Goal: Use online tool/utility: Use online tool/utility

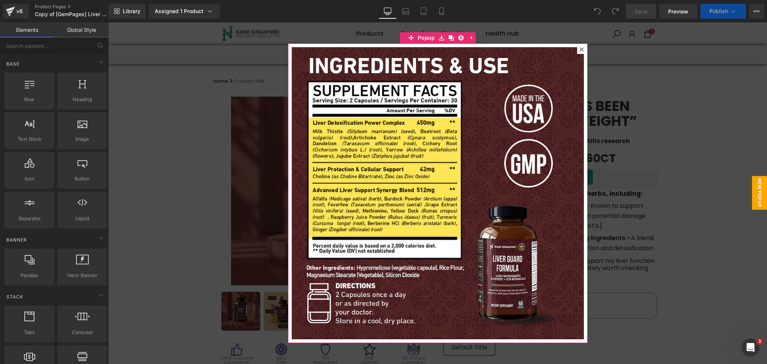
click at [577, 51] on div at bounding box center [581, 49] width 9 height 9
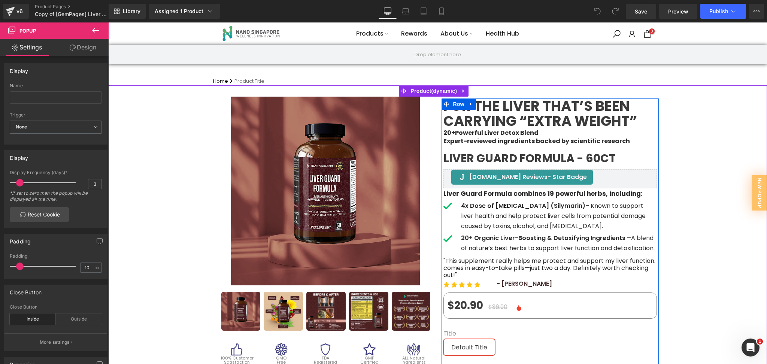
click at [530, 118] on h1 "For the liver that’s been carrying “extra weight”" at bounding box center [549, 113] width 213 height 30
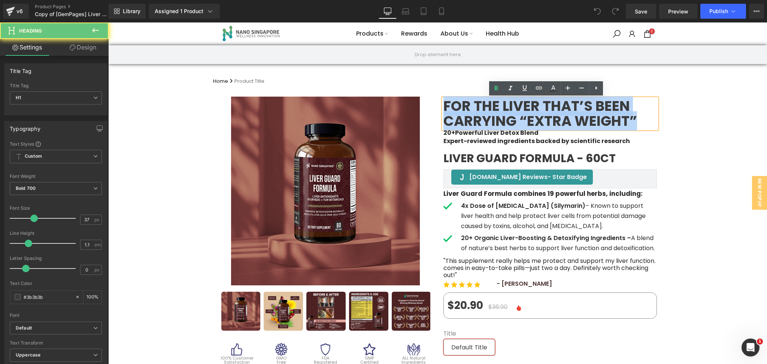
click at [530, 118] on h1 "For the liver that’s been carrying “extra weight”" at bounding box center [549, 113] width 213 height 30
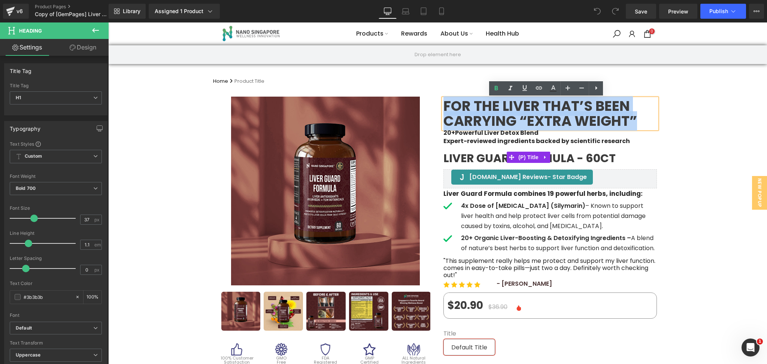
click at [478, 157] on span "Liver Guard Formula - 60ct" at bounding box center [529, 158] width 172 height 6
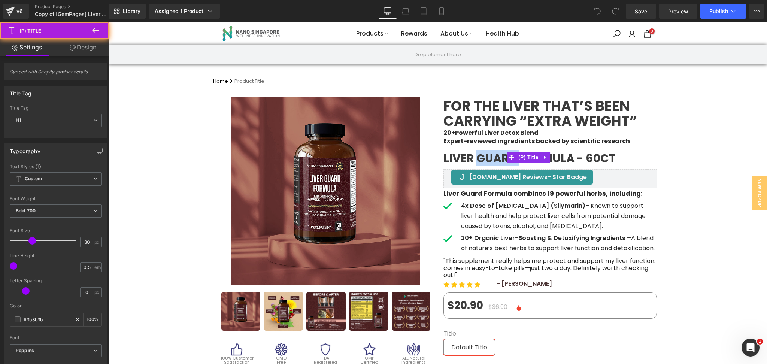
click at [478, 157] on span "Liver Guard Formula - 60ct" at bounding box center [529, 158] width 172 height 6
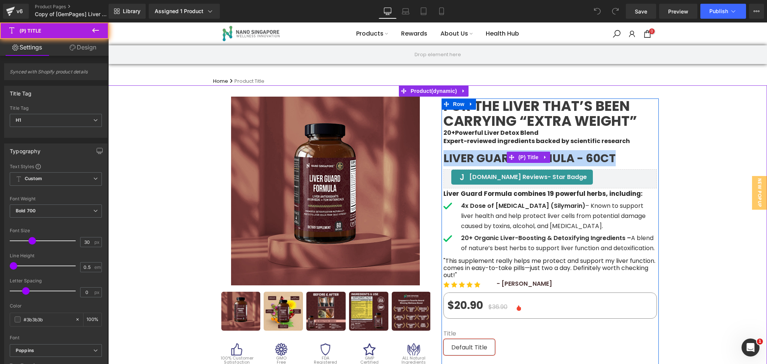
click at [478, 157] on span "Liver Guard Formula - 60ct" at bounding box center [529, 158] width 172 height 6
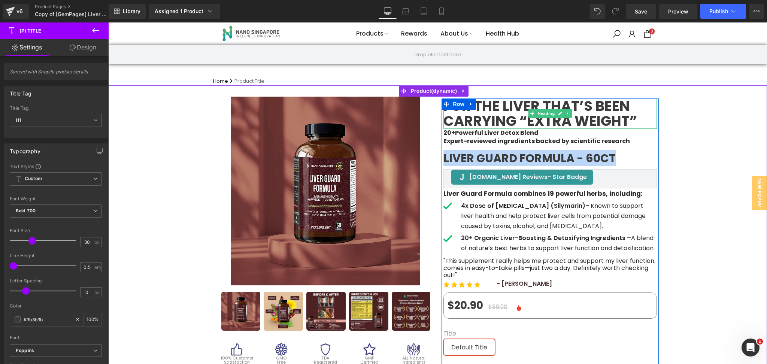
click at [513, 121] on h1 "For the liver that’s been carrying “extra weight”" at bounding box center [549, 113] width 213 height 30
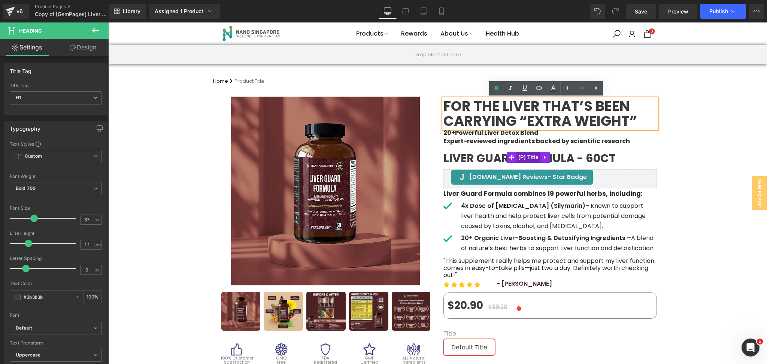
click at [519, 153] on span "(P) Title" at bounding box center [528, 157] width 24 height 11
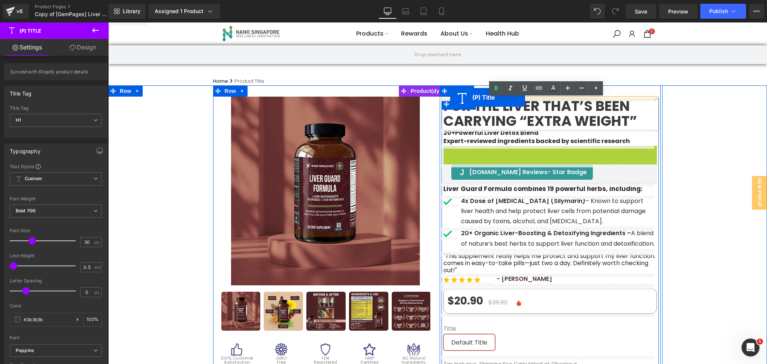
drag, startPoint x: 506, startPoint y: 159, endPoint x: 450, endPoint y: 97, distance: 83.8
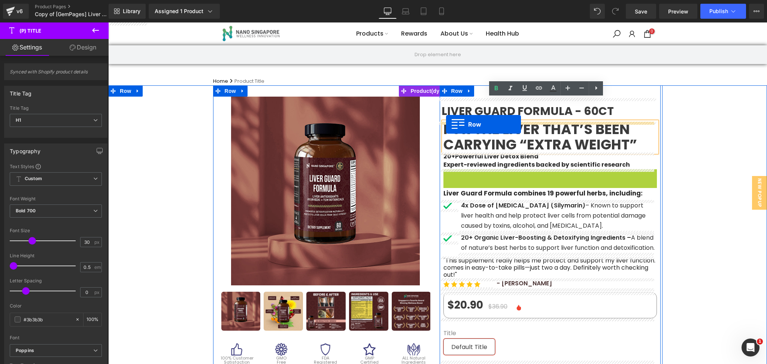
drag, startPoint x: 445, startPoint y: 177, endPoint x: 446, endPoint y: 124, distance: 53.2
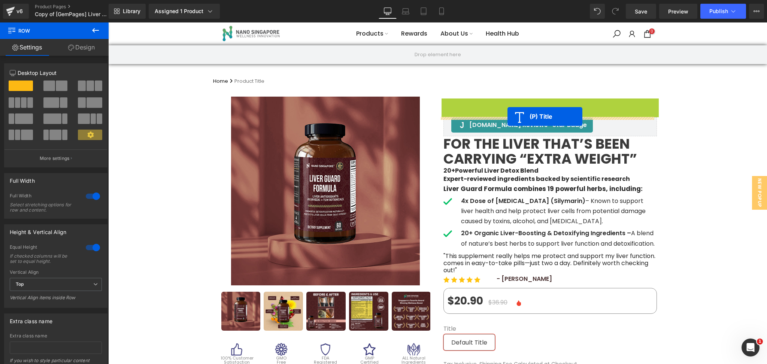
drag, startPoint x: 504, startPoint y: 108, endPoint x: 507, endPoint y: 116, distance: 8.9
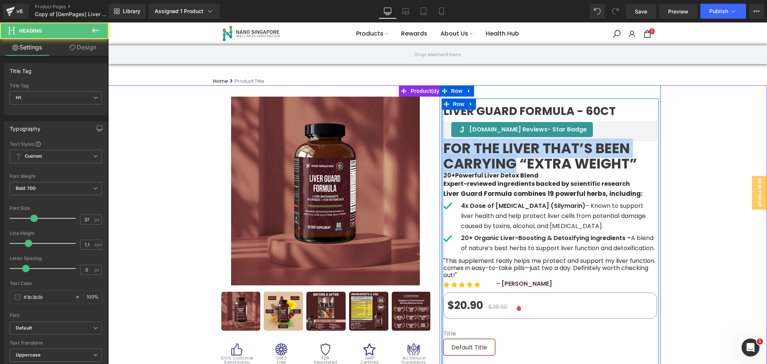
drag, startPoint x: 512, startPoint y: 165, endPoint x: 438, endPoint y: 145, distance: 76.7
click at [441, 145] on div "Liver Guard Formula - 60ct (P) Title Judge.me Reviews - Star Badge Judge.me Rev…" at bounding box center [549, 297] width 217 height 398
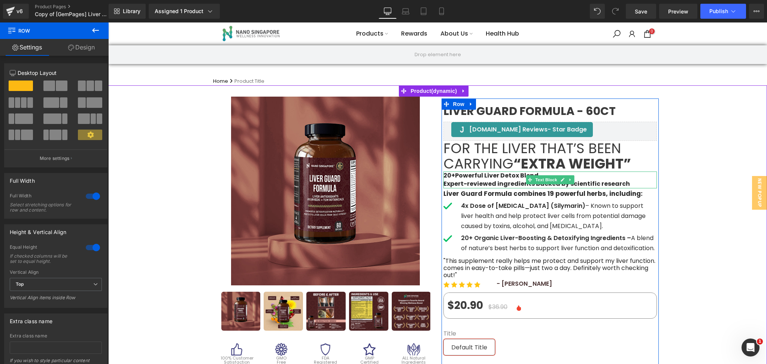
click at [623, 185] on p "Expert-reviewed ingredients backed by scientific research" at bounding box center [549, 184] width 213 height 8
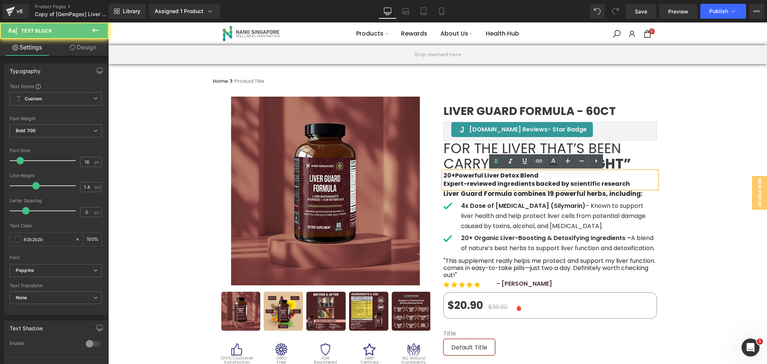
click at [619, 183] on p "Expert-reviewed ingredients backed by scientific research" at bounding box center [549, 184] width 213 height 8
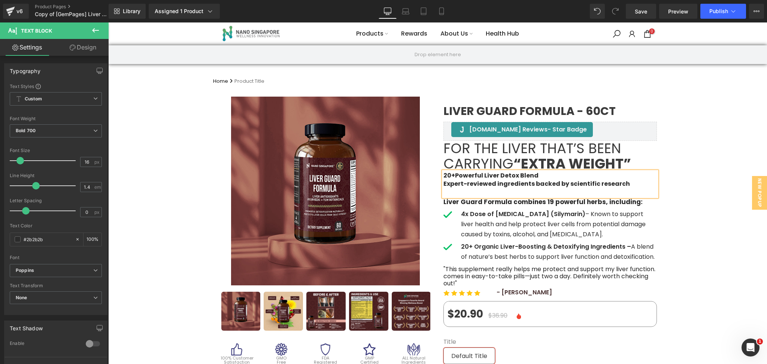
click at [655, 185] on div "Liver Guard Formula - 60ct (P) Title Judge.me Reviews - Star Badge Judge.me Rev…" at bounding box center [549, 301] width 221 height 407
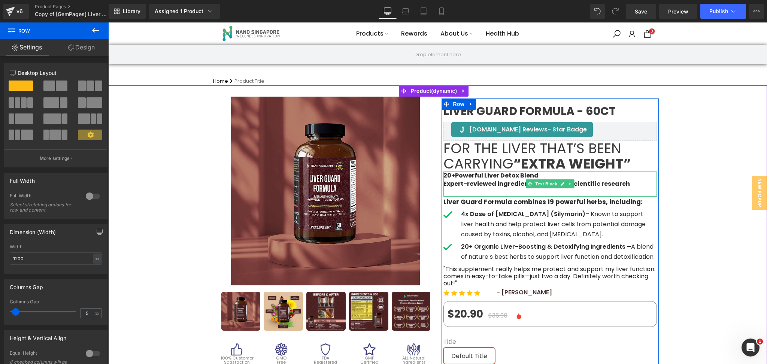
click at [451, 188] on p at bounding box center [549, 192] width 213 height 8
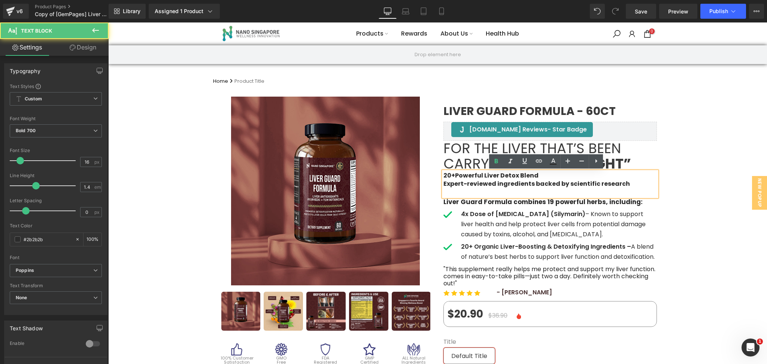
click at [451, 188] on p at bounding box center [549, 192] width 213 height 8
click at [452, 182] on p "Expert-reviewed ingredients backed by scientific research" at bounding box center [549, 184] width 213 height 8
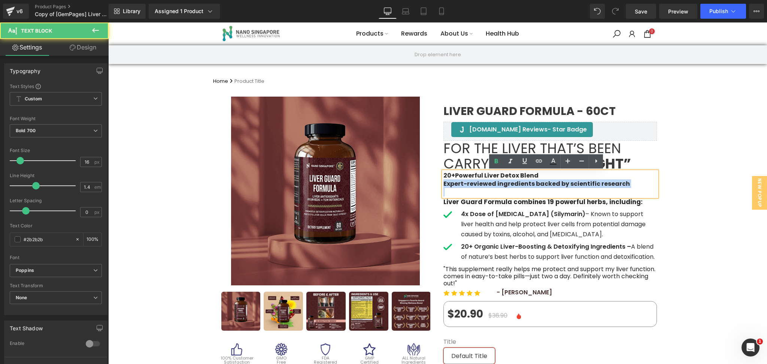
click at [452, 182] on p "Expert-reviewed ingredients backed by scientific research" at bounding box center [549, 184] width 213 height 8
click at [487, 186] on p "Expert-reviewed ingredients backed by scientific research" at bounding box center [549, 184] width 213 height 8
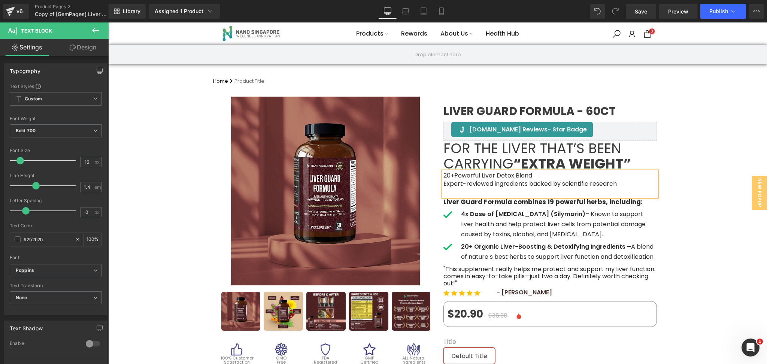
click at [459, 185] on span "Expert-reviewed ingredients backed by scientific research" at bounding box center [529, 183] width 173 height 9
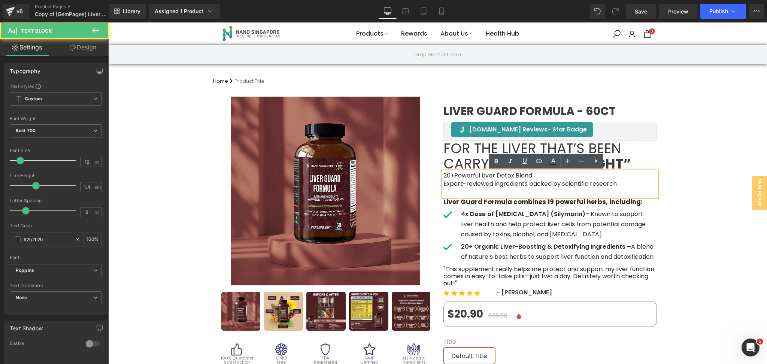
click at [443, 176] on span "20+Powerful Liver Detox Blend" at bounding box center [487, 175] width 89 height 9
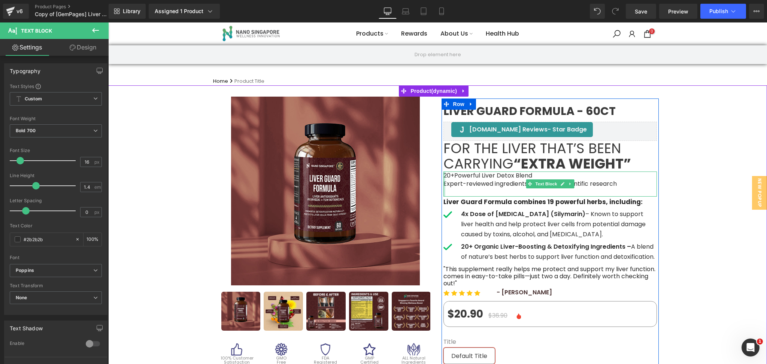
click at [443, 177] on div "20+Powerful Liver Detox Blend Expert-reviewed ingredients backed by scientific …" at bounding box center [549, 183] width 213 height 25
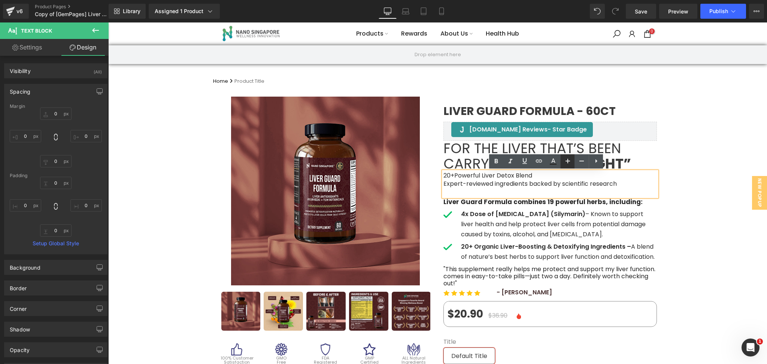
click at [567, 163] on icon at bounding box center [567, 160] width 9 height 9
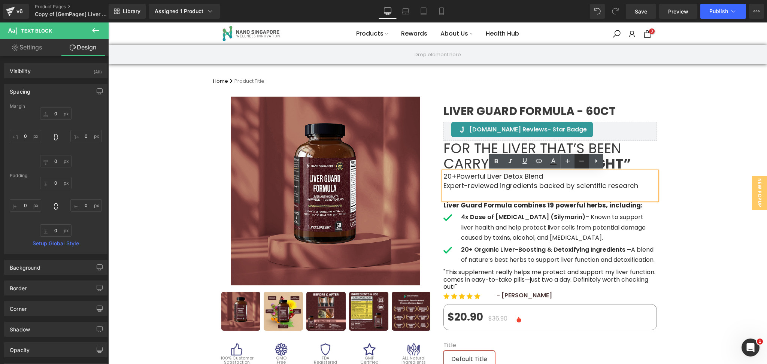
click at [577, 165] on icon at bounding box center [581, 160] width 9 height 9
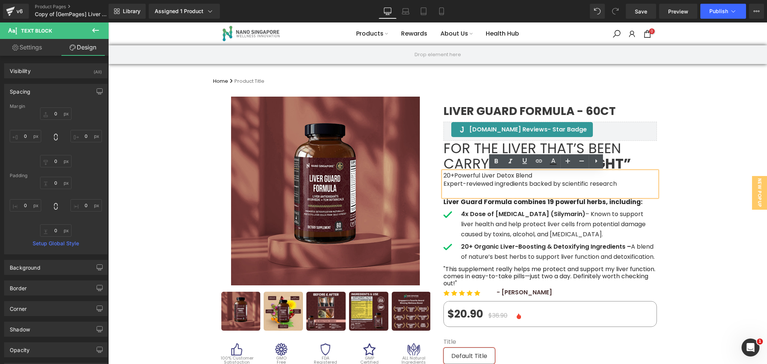
click at [443, 174] on span "20+Powerful Liver Detox Blend" at bounding box center [487, 175] width 89 height 9
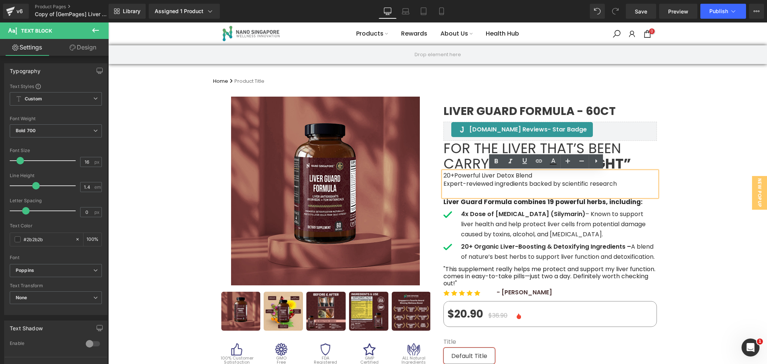
paste div
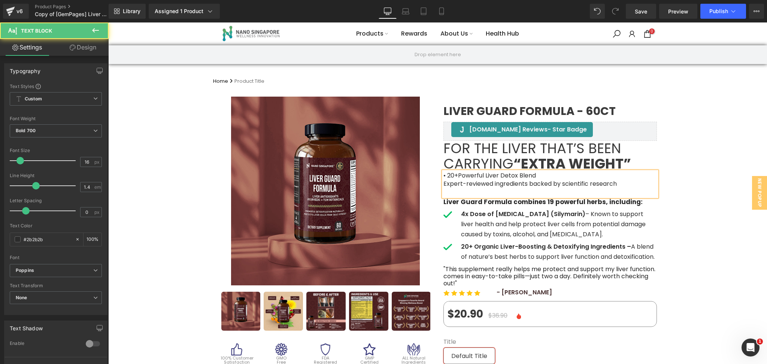
drag, startPoint x: 439, startPoint y: 182, endPoint x: 442, endPoint y: 185, distance: 4.6
click at [443, 182] on div "• 20+Powerful Liver Detox Blend Expert-reviewed ingredients backed by scientifi…" at bounding box center [549, 183] width 213 height 25
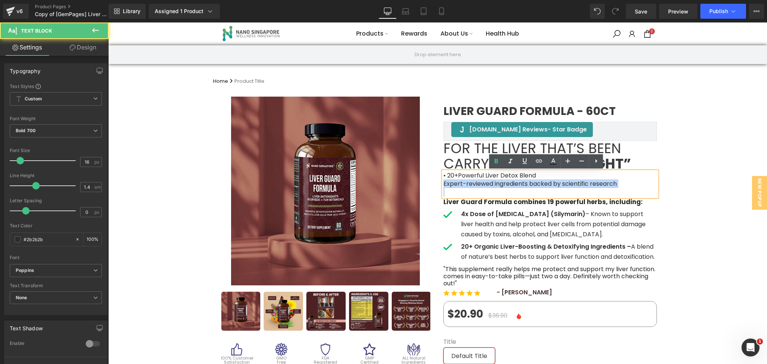
click at [443, 183] on span "Expert-reviewed ingredients backed by scientific research" at bounding box center [529, 183] width 173 height 9
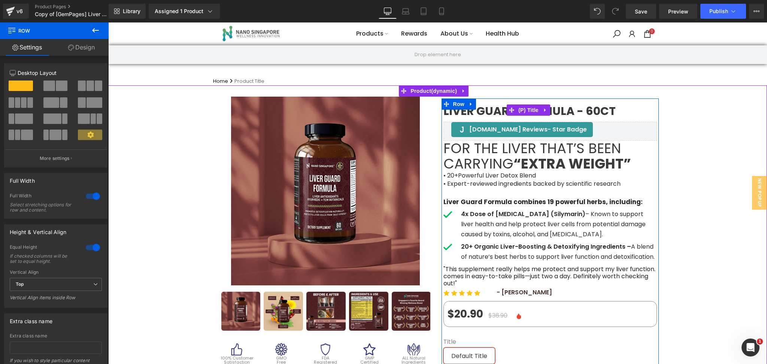
click at [496, 110] on span "Liver Guard Formula - 60ct" at bounding box center [529, 111] width 172 height 6
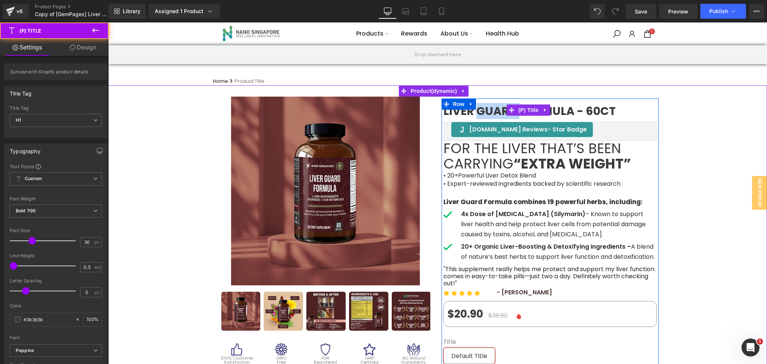
click at [496, 110] on span "Liver Guard Formula - 60ct" at bounding box center [529, 111] width 172 height 6
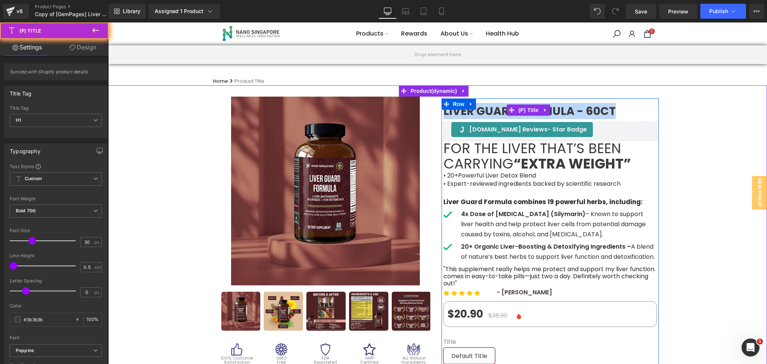
click at [496, 110] on span "Liver Guard Formula - 60ct" at bounding box center [529, 111] width 172 height 6
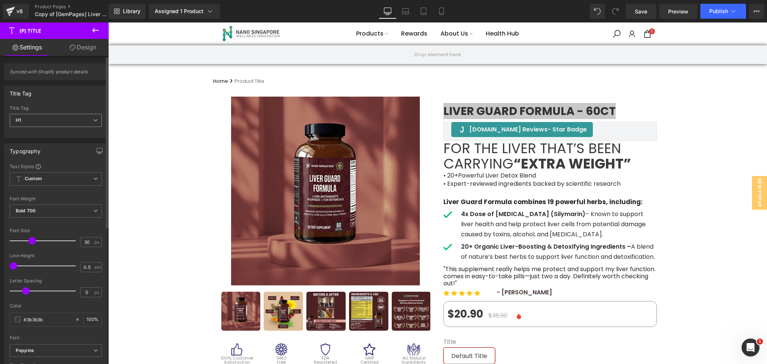
click at [50, 116] on span "H1" at bounding box center [56, 120] width 92 height 13
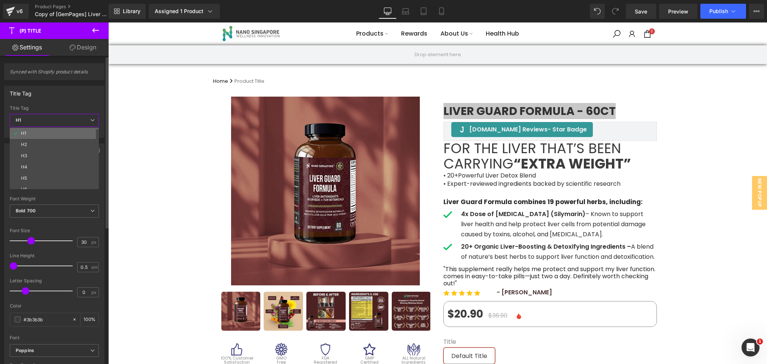
click at [39, 132] on li "H1" at bounding box center [56, 133] width 92 height 11
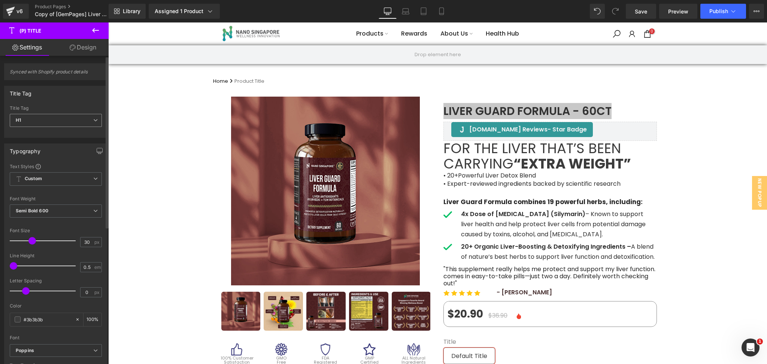
click at [50, 122] on span "H1" at bounding box center [56, 120] width 92 height 13
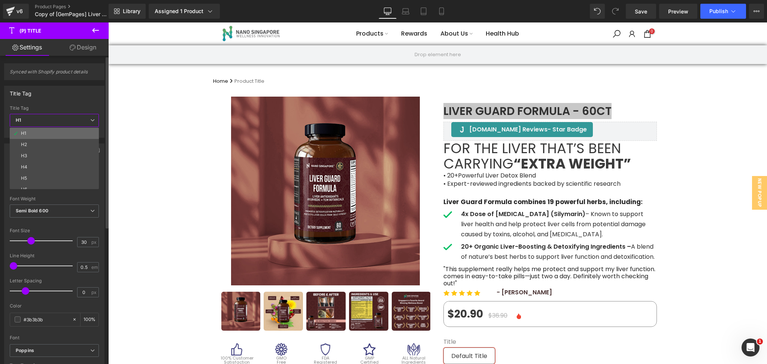
drag, startPoint x: 48, startPoint y: 134, endPoint x: 313, endPoint y: 103, distance: 266.8
click at [48, 134] on li "H1" at bounding box center [56, 133] width 92 height 11
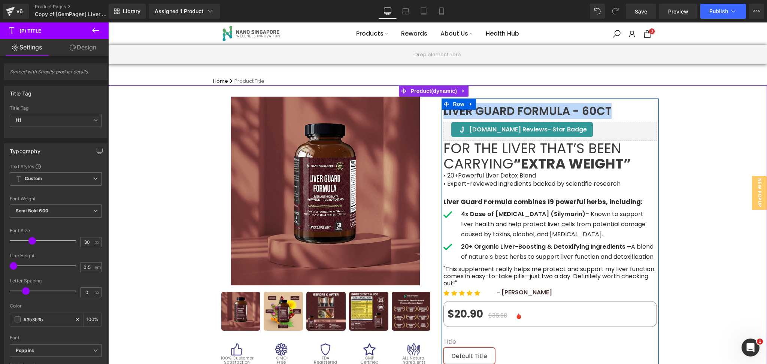
click at [498, 162] on span "For the liver that’s been carrying" at bounding box center [531, 156] width 177 height 35
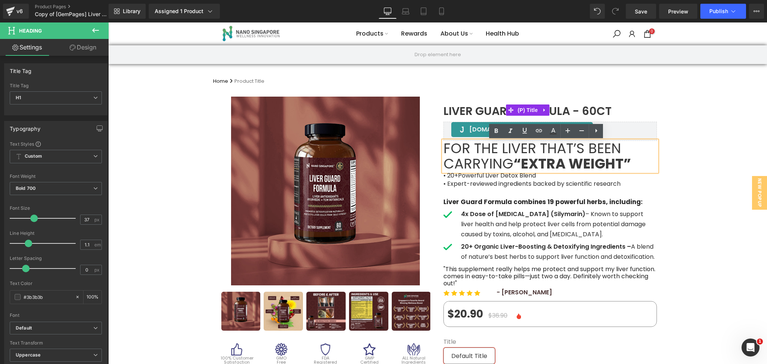
click at [478, 108] on span "Liver Guard Formula - 60ct" at bounding box center [527, 111] width 168 height 6
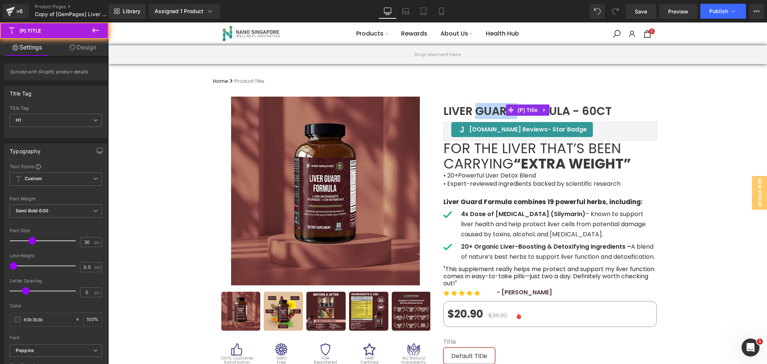
click at [478, 108] on span "Liver Guard Formula - 60ct" at bounding box center [527, 111] width 168 height 6
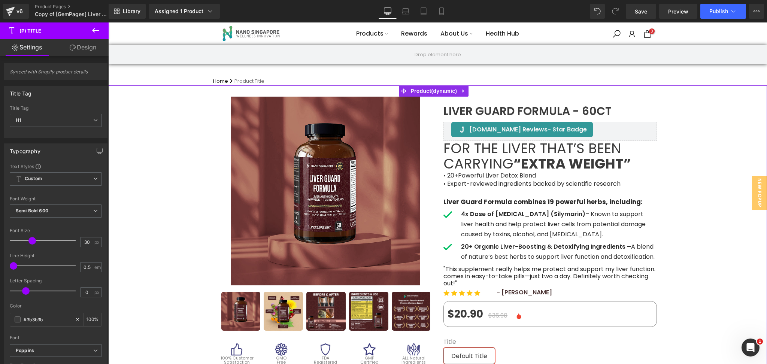
click at [456, 114] on span "Liver Guard Formula - 60ct" at bounding box center [527, 111] width 168 height 6
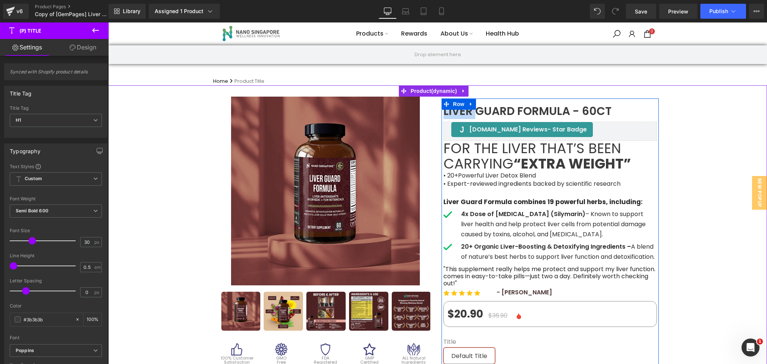
click at [456, 114] on span "Liver Guard Formula - 60ct" at bounding box center [527, 111] width 168 height 6
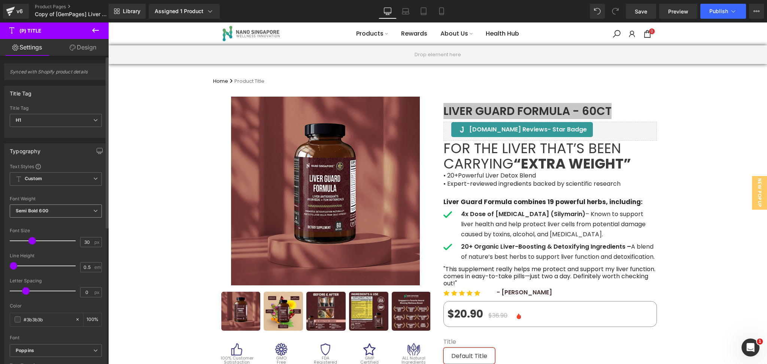
click at [74, 209] on span "Semi Bold 600" at bounding box center [56, 210] width 92 height 13
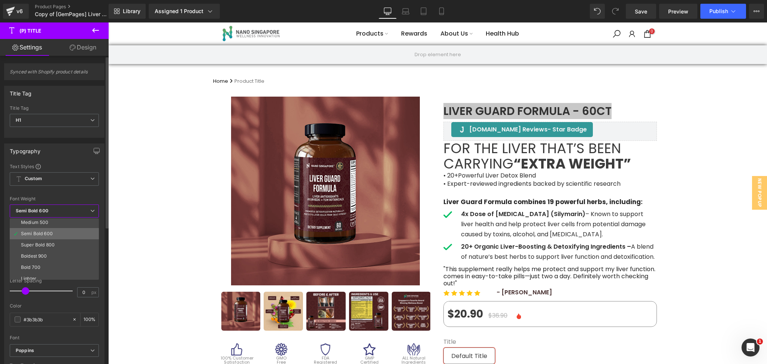
scroll to position [50, 0]
click at [57, 261] on li "Bold 700" at bounding box center [56, 263] width 92 height 11
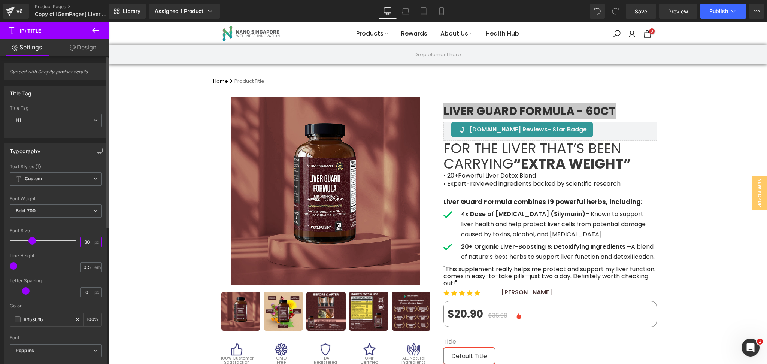
click at [85, 240] on input "30" at bounding box center [86, 241] width 13 height 9
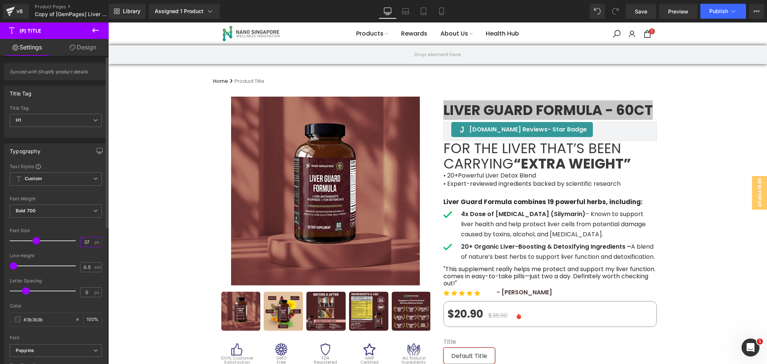
type input "38"
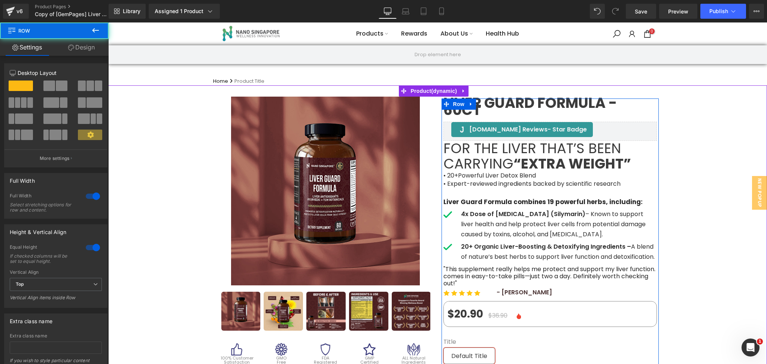
click at [542, 109] on span "Liver Guard Formula - 60ct" at bounding box center [549, 106] width 213 height 14
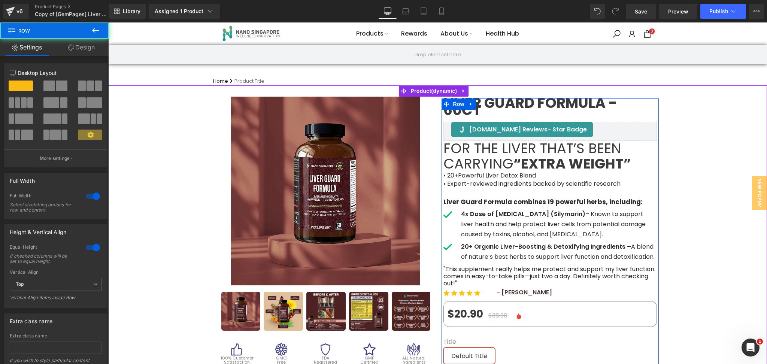
click at [549, 106] on span "Liver Guard Formula - 60ct" at bounding box center [549, 106] width 213 height 14
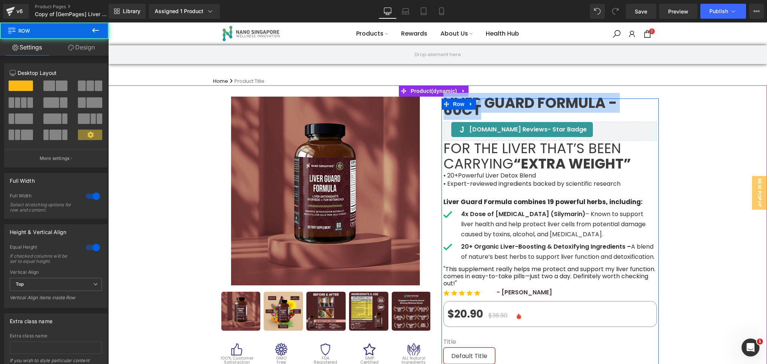
click at [549, 106] on span "Liver Guard Formula - 60ct" at bounding box center [549, 106] width 213 height 14
click at [486, 110] on span "Liver Guard Formula - 60ct" at bounding box center [549, 106] width 213 height 14
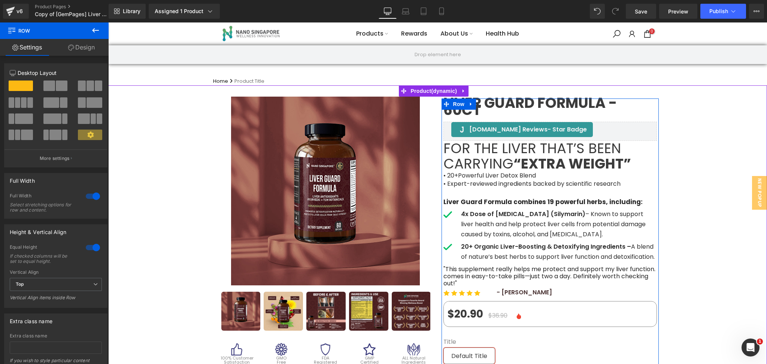
click at [481, 111] on span "Liver Guard Formula - 60ct" at bounding box center [549, 106] width 213 height 14
click at [479, 112] on span "Liver Guard Formula - 60ct" at bounding box center [549, 106] width 213 height 14
click at [495, 108] on span "Liver Guard Formula - 60ct" at bounding box center [549, 106] width 213 height 14
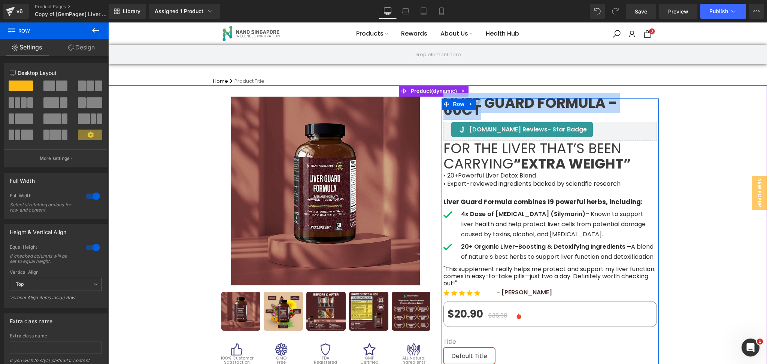
click at [495, 108] on span "Liver Guard Formula - 60ct" at bounding box center [549, 106] width 213 height 14
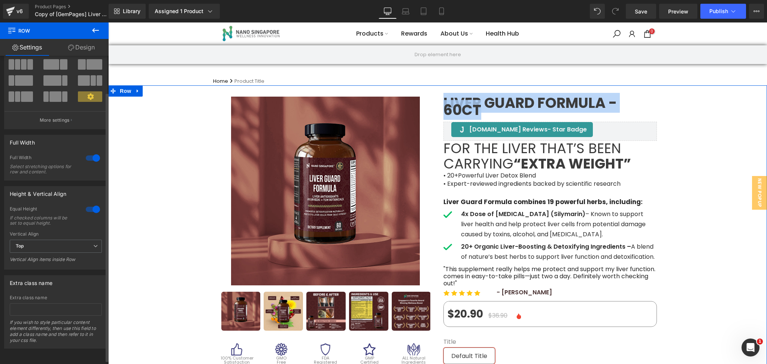
scroll to position [46, 0]
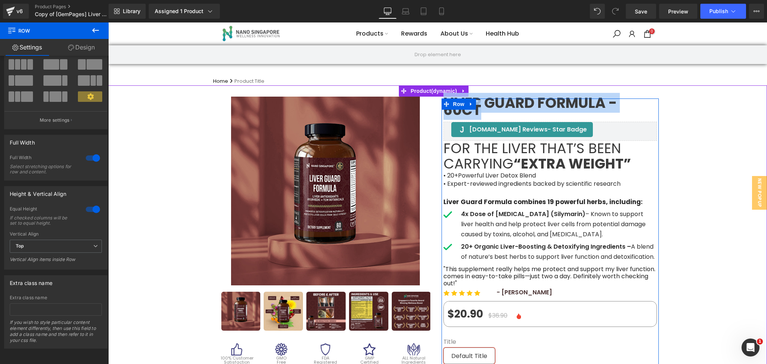
click at [536, 109] on span "Liver Guard Formula - 60ct" at bounding box center [549, 106] width 213 height 14
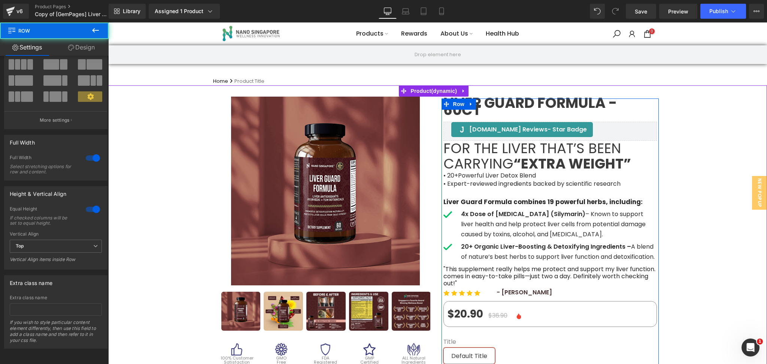
click at [524, 103] on span "Liver Guard Formula - 60ct" at bounding box center [549, 106] width 213 height 14
click at [504, 119] on h1 "Liver Guard Formula - 60ct" at bounding box center [549, 110] width 213 height 24
drag, startPoint x: 483, startPoint y: 110, endPoint x: 512, endPoint y: 110, distance: 28.4
click at [495, 110] on span "Liver Guard Formula - 60ct" at bounding box center [549, 106] width 213 height 14
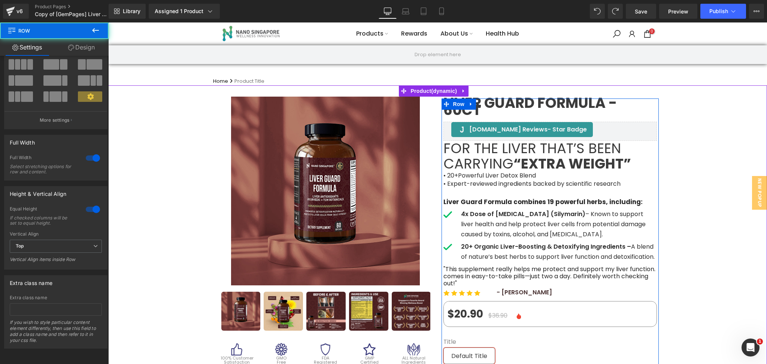
click at [550, 100] on div at bounding box center [549, 99] width 217 height 2
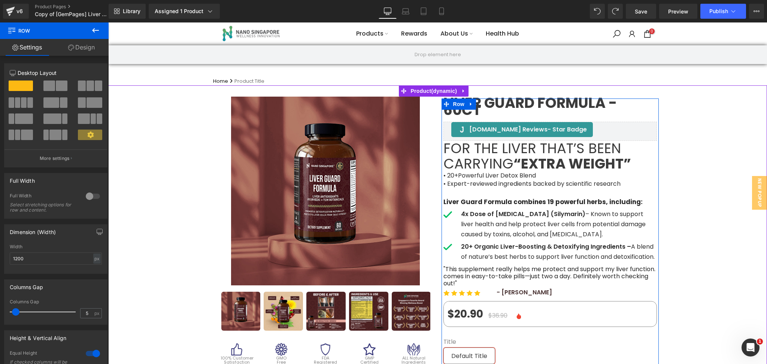
click at [503, 102] on span "Liver Guard Formula - 60ct" at bounding box center [549, 106] width 213 height 14
click at [498, 117] on h1 "Liver Guard Formula - 60ct" at bounding box center [549, 110] width 213 height 24
click at [500, 126] on span "Judge.me Reviews - Star Badge" at bounding box center [528, 129] width 118 height 9
click at [519, 135] on div "Judge.me Reviews - Star Badge" at bounding box center [521, 129] width 141 height 15
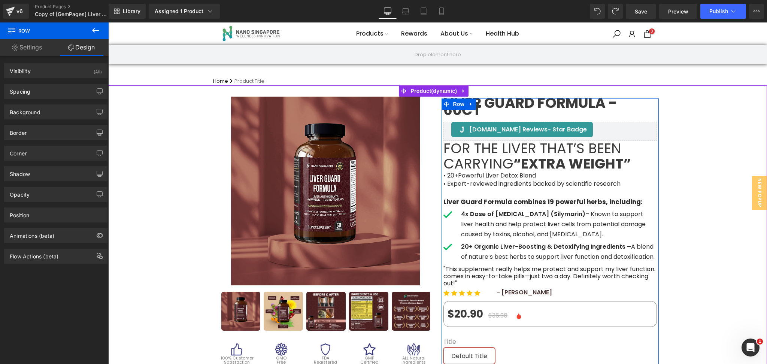
click at [558, 104] on span "Liver Guard Formula - 60ct" at bounding box center [549, 106] width 213 height 14
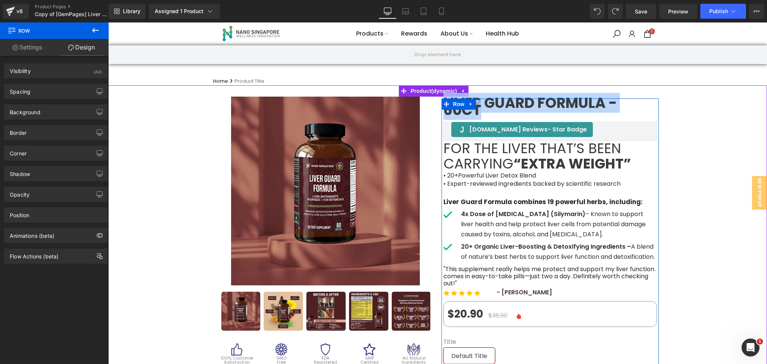
click at [558, 104] on span "Liver Guard Formula - 60ct" at bounding box center [549, 106] width 213 height 14
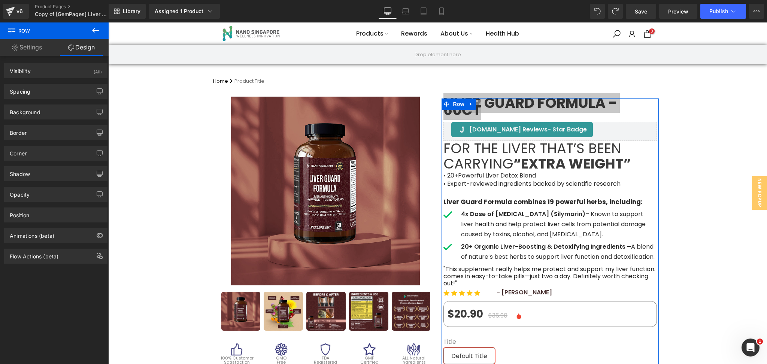
click at [44, 46] on link "Settings" at bounding box center [27, 47] width 54 height 17
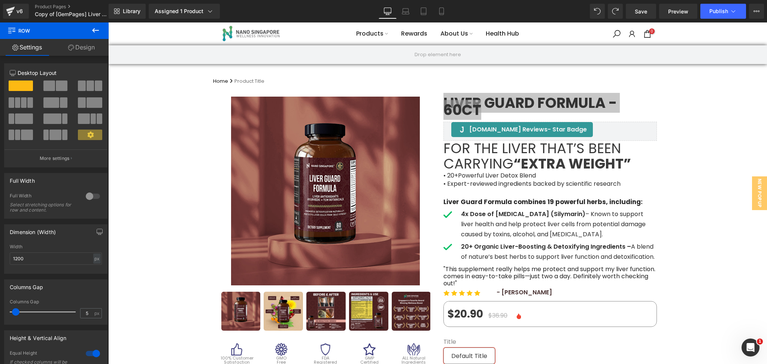
click at [93, 35] on button at bounding box center [95, 30] width 26 height 16
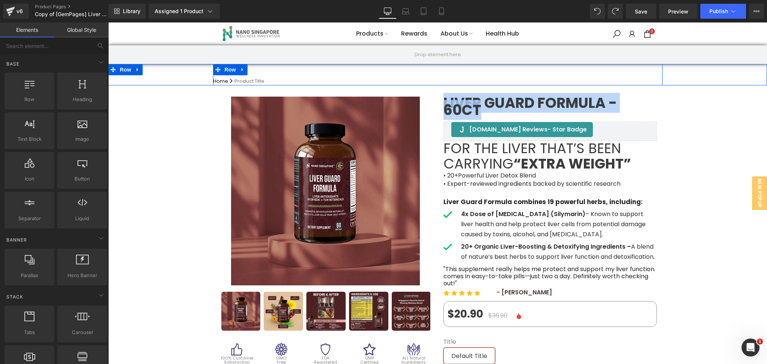
click at [350, 66] on div "Home Product Title Breadcrumbs Row" at bounding box center [437, 74] width 449 height 21
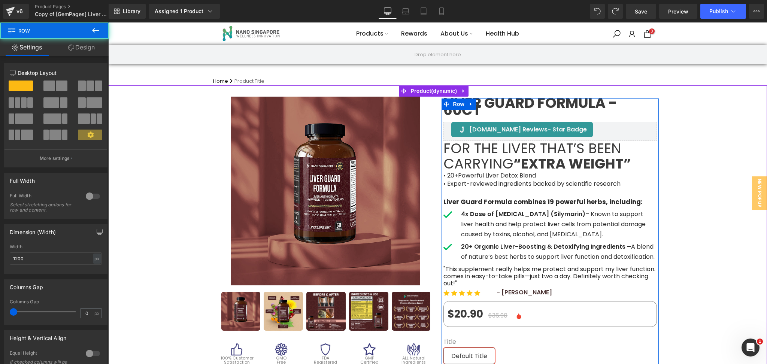
click at [496, 103] on span "Liver Guard Formula - 60ct" at bounding box center [549, 106] width 213 height 14
click at [492, 102] on span "Liver Guard Formula - 60ct" at bounding box center [549, 106] width 213 height 14
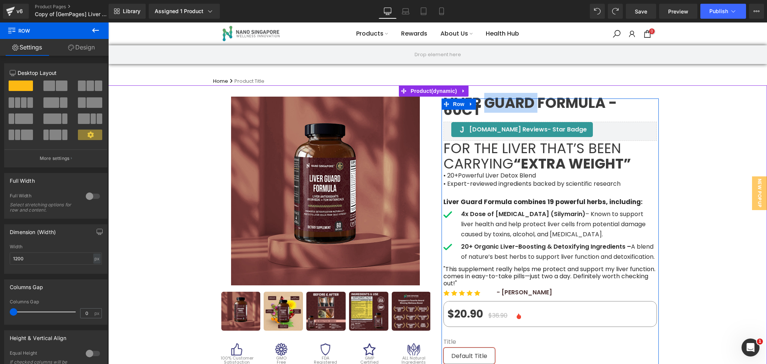
click at [492, 102] on span "Liver Guard Formula - 60ct" at bounding box center [549, 106] width 213 height 14
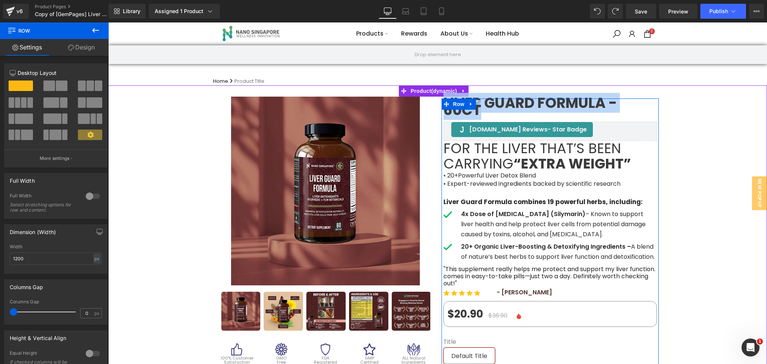
click at [492, 102] on span "Liver Guard Formula - 60ct" at bounding box center [549, 106] width 213 height 14
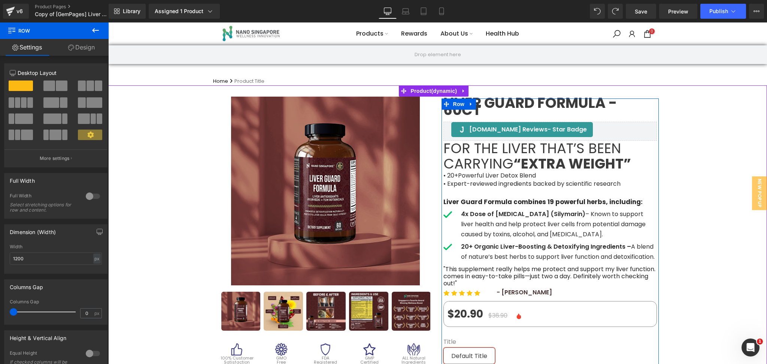
click at [652, 123] on div "Judge.me Reviews - Star Badge Judge.me Reviews" at bounding box center [549, 131] width 213 height 19
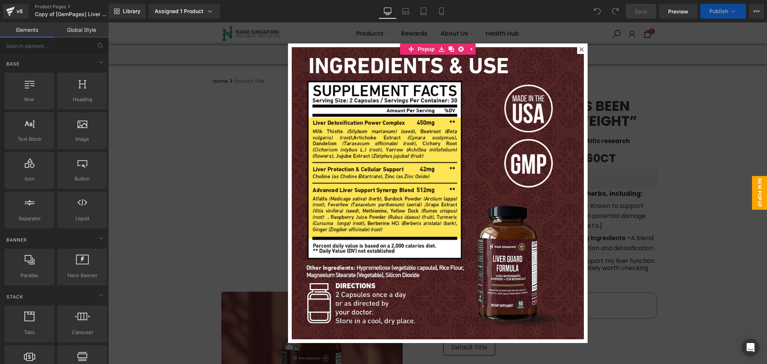
click at [579, 50] on icon at bounding box center [581, 49] width 4 height 4
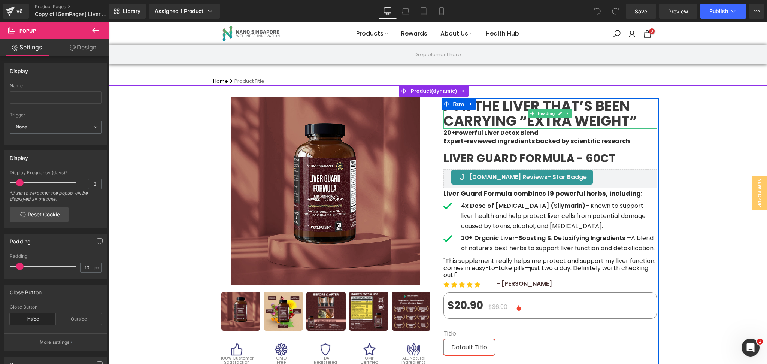
click at [499, 111] on h1 "For the liver that’s been carrying “extra weight”" at bounding box center [549, 113] width 213 height 30
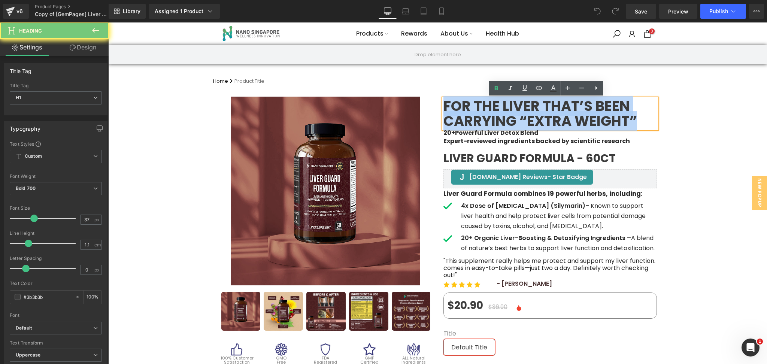
click at [499, 111] on h1 "For the liver that’s been carrying “extra weight”" at bounding box center [549, 113] width 213 height 30
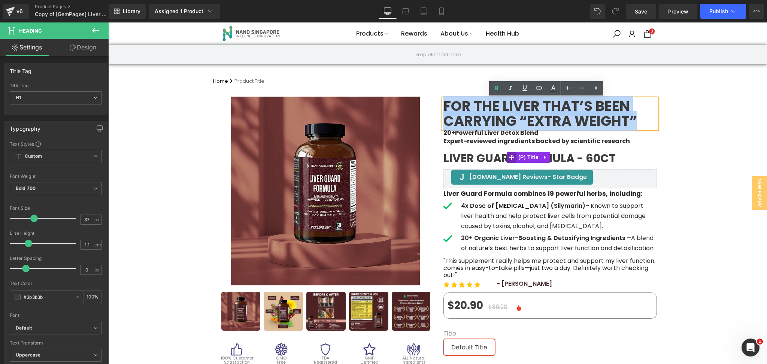
click at [509, 159] on icon at bounding box center [511, 158] width 5 height 6
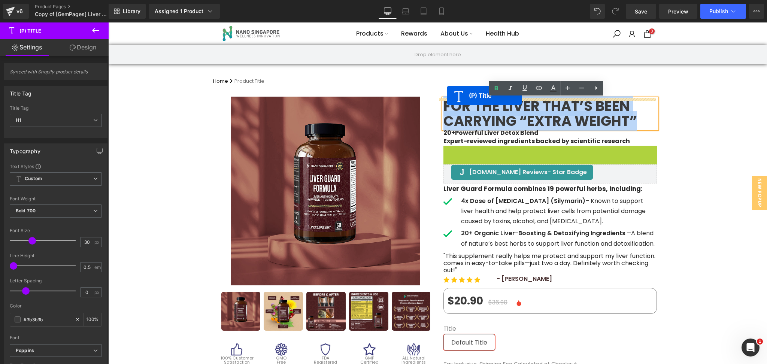
drag, startPoint x: 505, startPoint y: 157, endPoint x: 447, endPoint y: 96, distance: 84.7
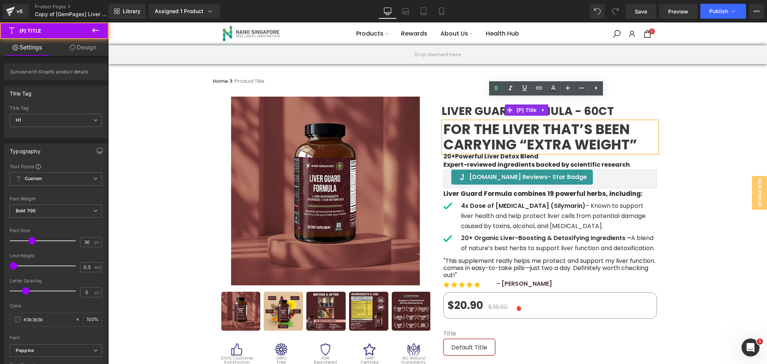
click at [481, 109] on span "Liver Guard Formula - 60ct" at bounding box center [527, 111] width 172 height 6
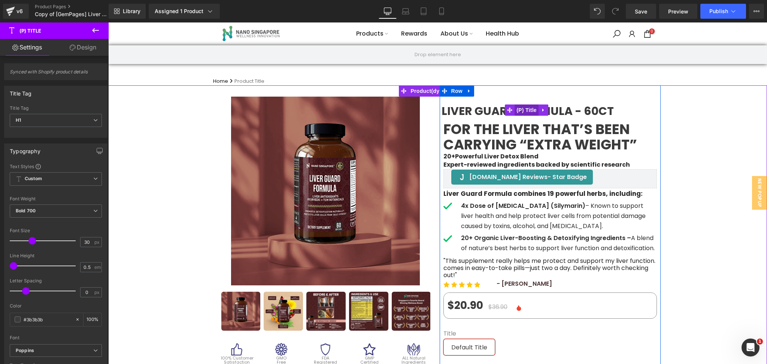
click at [514, 109] on span "(P) Title" at bounding box center [526, 109] width 24 height 11
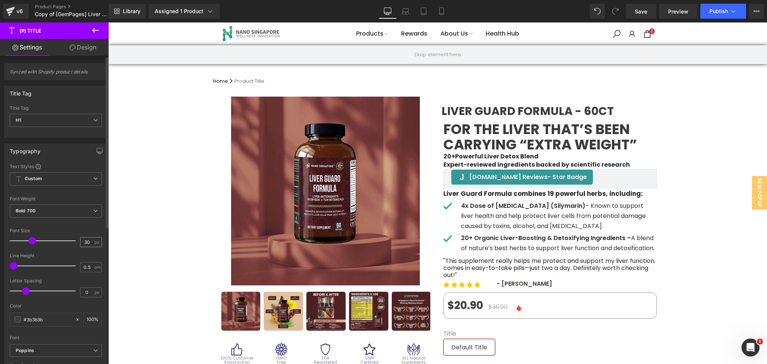
click at [82, 240] on input "30" at bounding box center [86, 241] width 13 height 9
type input "35"
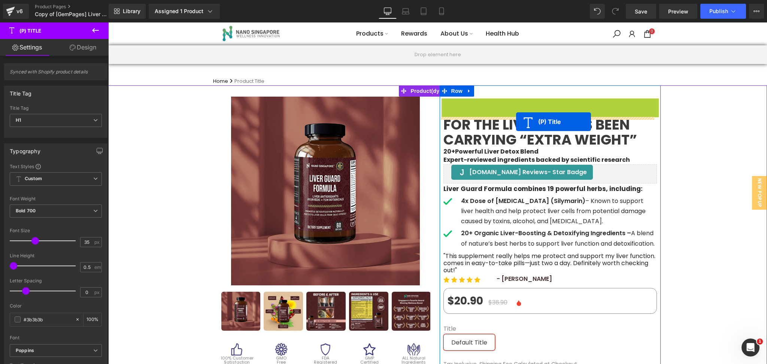
drag, startPoint x: 520, startPoint y: 111, endPoint x: 516, endPoint y: 122, distance: 11.3
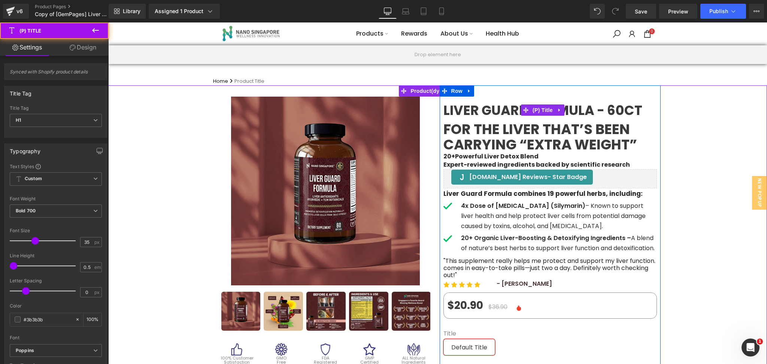
click at [479, 133] on h1 "For the liver that’s been carrying “extra weight”" at bounding box center [549, 137] width 213 height 30
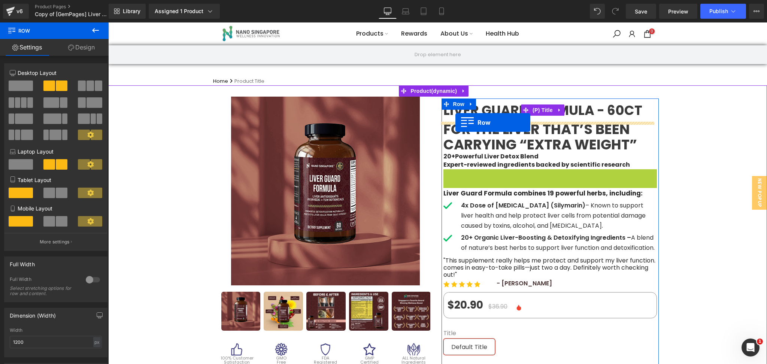
drag, startPoint x: 442, startPoint y: 179, endPoint x: 455, endPoint y: 122, distance: 57.6
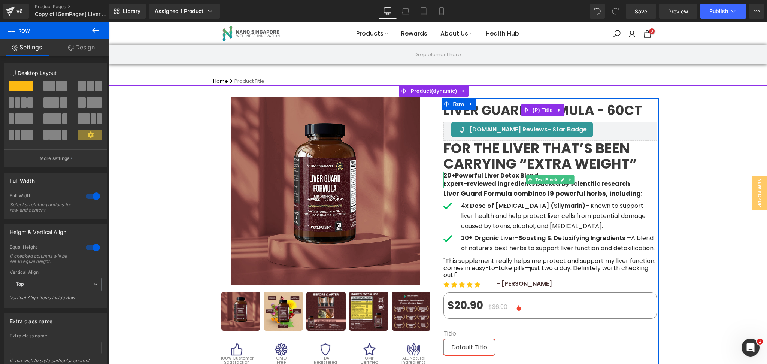
click at [625, 183] on p "Expert-reviewed ingredients backed by scientific research" at bounding box center [549, 184] width 213 height 8
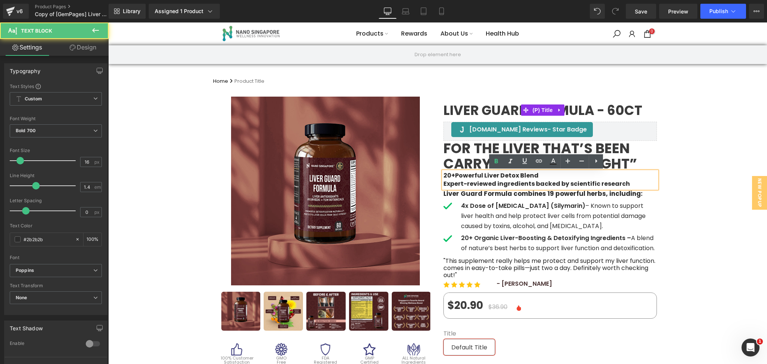
click at [621, 183] on p "Expert-reviewed ingredients backed by scientific research" at bounding box center [549, 184] width 213 height 8
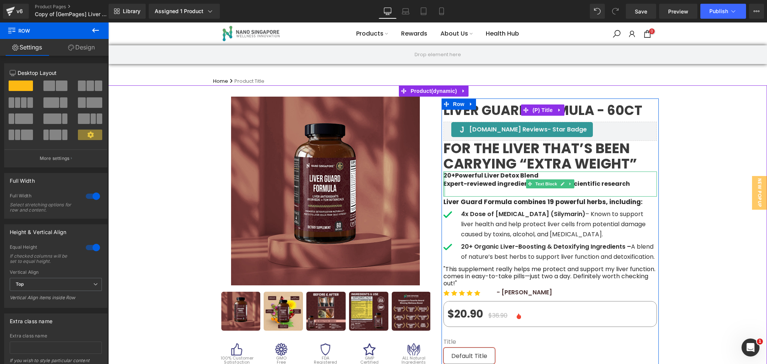
click at [443, 176] on div at bounding box center [444, 183] width 2 height 25
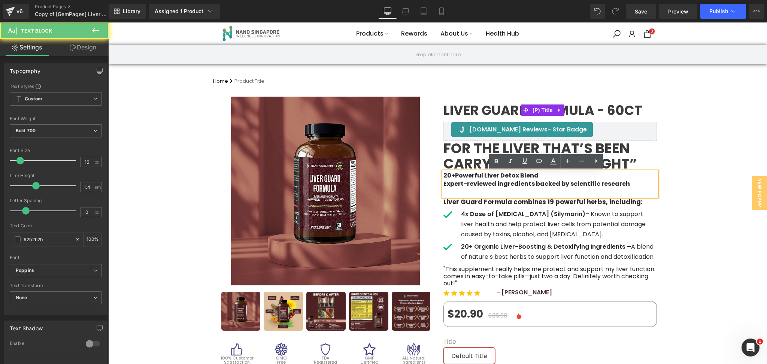
click at [444, 176] on p "20+Powerful Liver Detox Blend" at bounding box center [549, 175] width 213 height 8
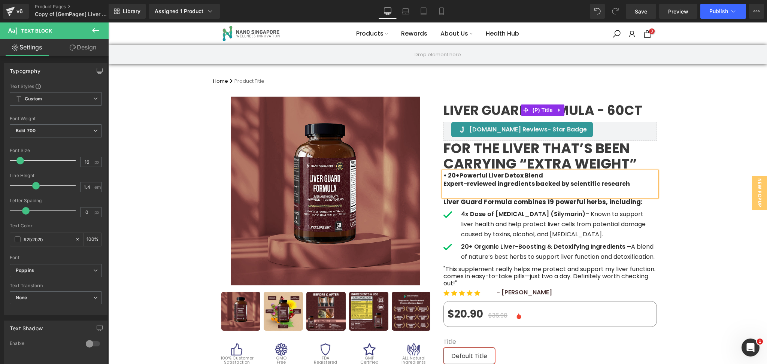
click at [443, 187] on p "Expert-reviewed ingredients backed by scientific research" at bounding box center [549, 184] width 213 height 8
click at [475, 155] on h1 "For the liver that’s been carrying “extra weight”" at bounding box center [549, 156] width 213 height 30
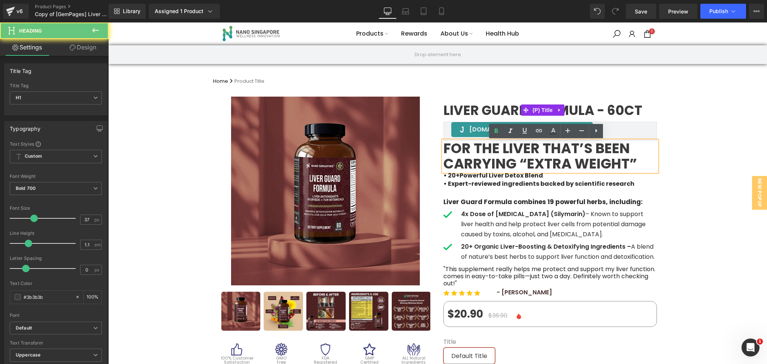
click at [517, 164] on h1 "For the liver that’s been carrying “extra weight”" at bounding box center [549, 156] width 213 height 30
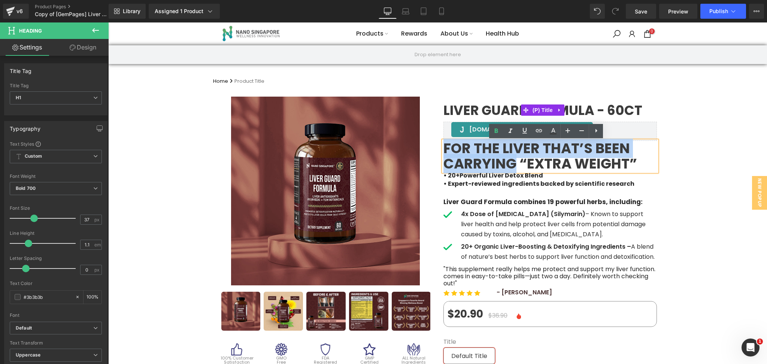
drag, startPoint x: 512, startPoint y: 164, endPoint x: 439, endPoint y: 142, distance: 75.9
click at [443, 142] on h1 "For the liver that’s been carrying “extra weight”" at bounding box center [549, 156] width 213 height 30
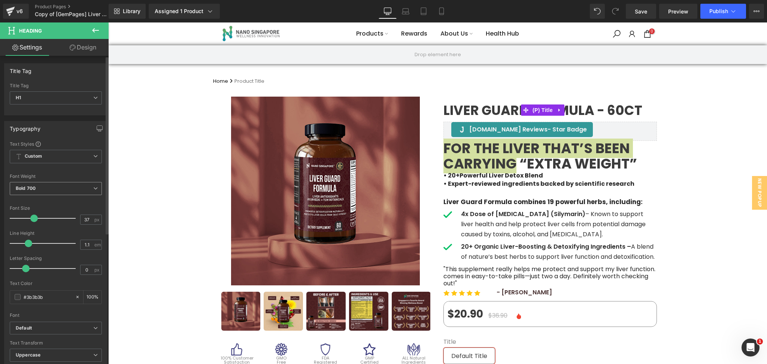
click at [69, 185] on span "Bold 700" at bounding box center [56, 188] width 92 height 13
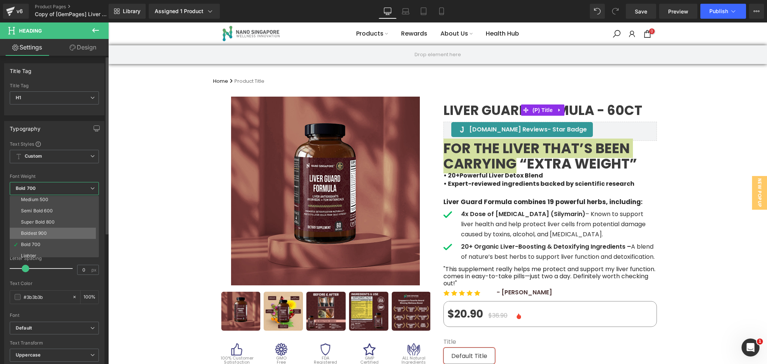
scroll to position [50, 0]
click at [64, 207] on li "Semi Bold 600" at bounding box center [56, 207] width 92 height 11
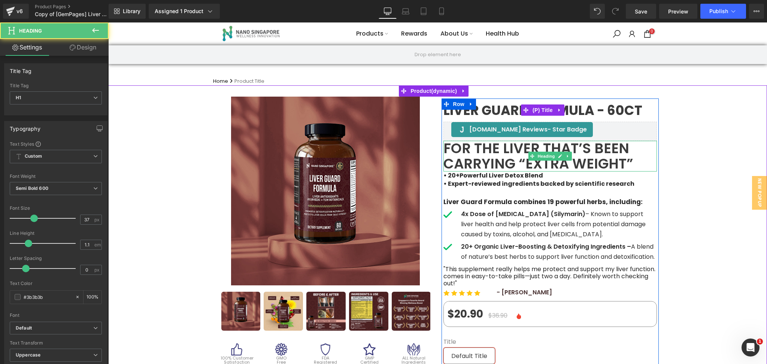
click at [536, 167] on h1 "For the liver that’s been carrying “extra weight”" at bounding box center [549, 156] width 213 height 30
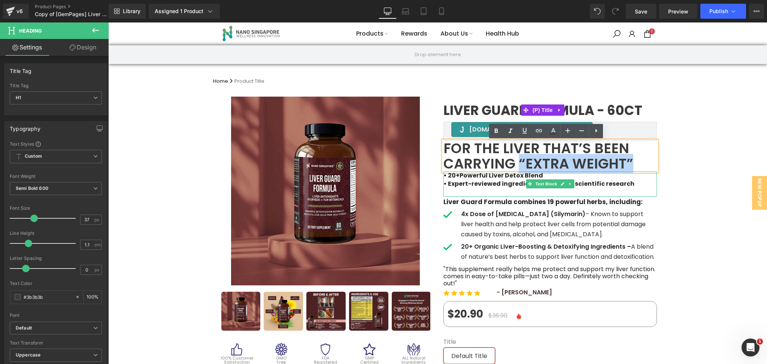
drag, startPoint x: 514, startPoint y: 163, endPoint x: 630, endPoint y: 179, distance: 116.4
click at [630, 179] on div "Liver Guard Formula - 60ct (P) Title [DOMAIN_NAME] Reviews - Star Badge [DOMAIN…" at bounding box center [549, 299] width 217 height 403
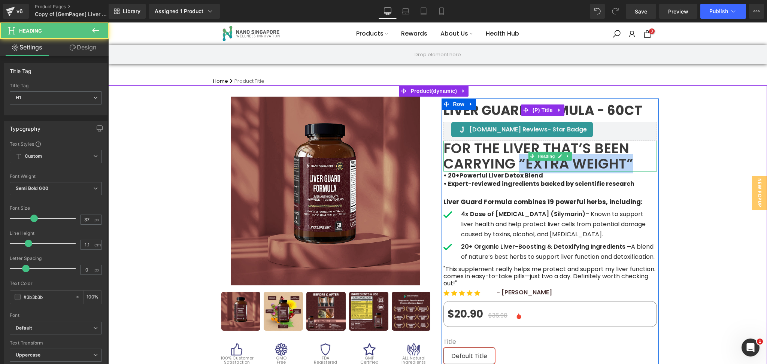
click at [587, 164] on h1 "For the liver that’s been carrying “extra weight”" at bounding box center [549, 156] width 213 height 30
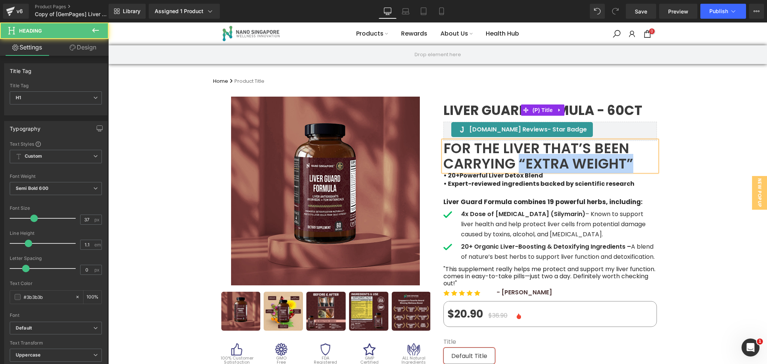
click at [587, 164] on h1 "For the liver that’s been carrying “extra weight”" at bounding box center [549, 156] width 213 height 30
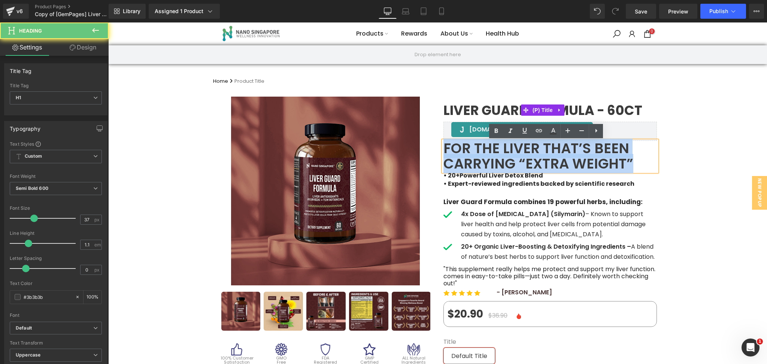
click at [587, 164] on h1 "For the liver that’s been carrying “extra weight”" at bounding box center [549, 156] width 213 height 30
click at [588, 163] on h1 "For the liver that’s been carrying “extra weight”" at bounding box center [549, 156] width 213 height 30
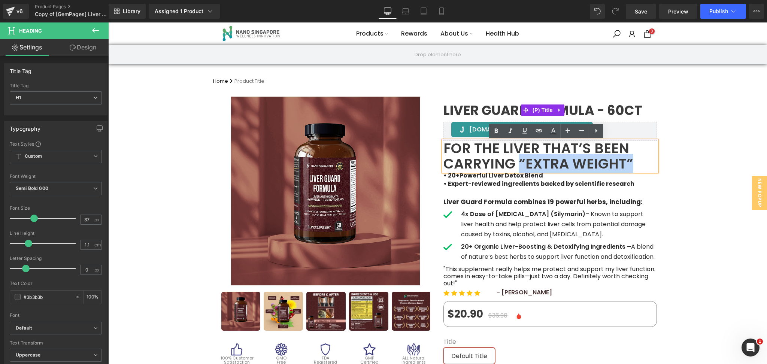
drag, startPoint x: 637, startPoint y: 159, endPoint x: 517, endPoint y: 162, distance: 120.2
click at [517, 162] on h1 "For the liver that’s been carrying “extra weight”" at bounding box center [549, 156] width 213 height 30
click at [545, 161] on span "“extra weight”" at bounding box center [568, 163] width 107 height 19
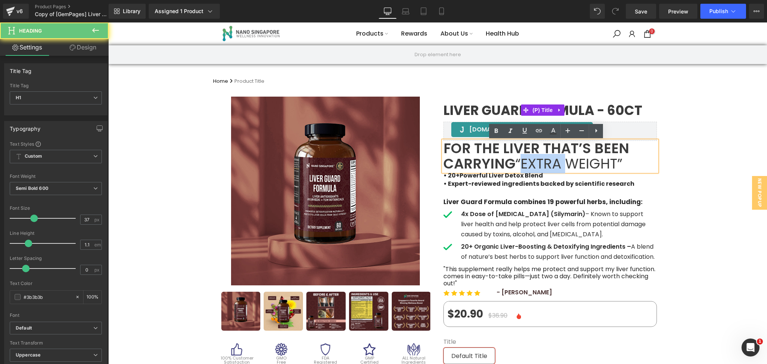
click at [545, 161] on span "“extra weight”" at bounding box center [568, 163] width 107 height 19
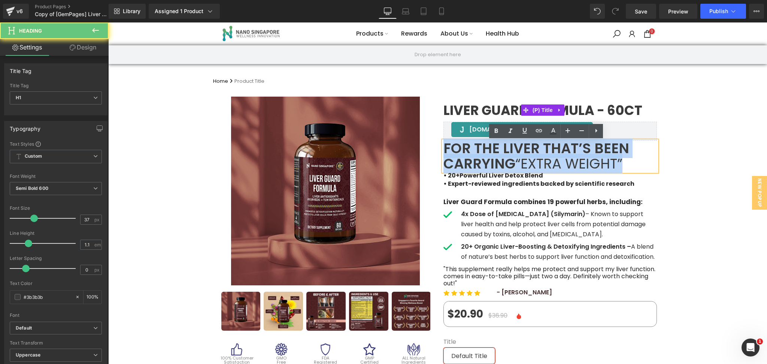
click at [545, 161] on span "“extra weight”" at bounding box center [568, 163] width 107 height 19
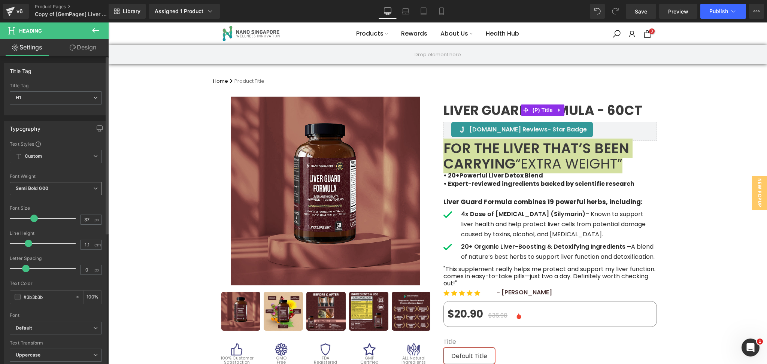
click at [67, 187] on span "Semi Bold 600" at bounding box center [56, 188] width 92 height 13
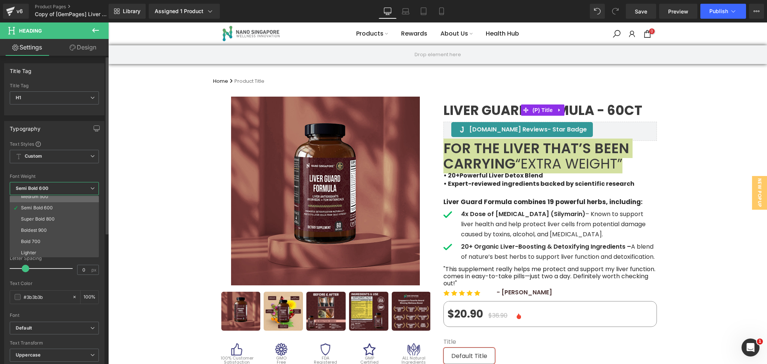
click at [61, 198] on li "Medium 500" at bounding box center [56, 196] width 92 height 11
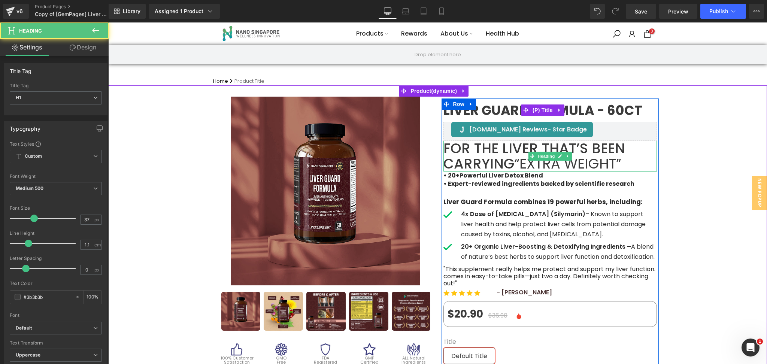
click at [526, 167] on span "“extra weight”" at bounding box center [567, 163] width 107 height 19
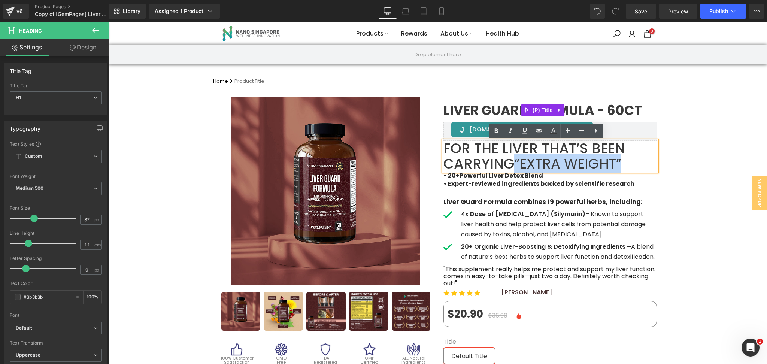
drag, startPoint x: 514, startPoint y: 162, endPoint x: 624, endPoint y: 167, distance: 110.1
click at [624, 167] on h1 "For the liver that’s been carrying “extra weight”" at bounding box center [549, 156] width 213 height 30
click at [496, 128] on icon at bounding box center [495, 130] width 3 height 4
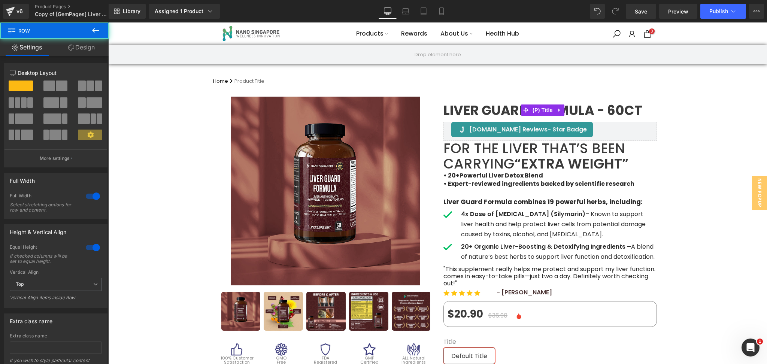
click at [538, 164] on strong "“extra weight”" at bounding box center [571, 163] width 115 height 19
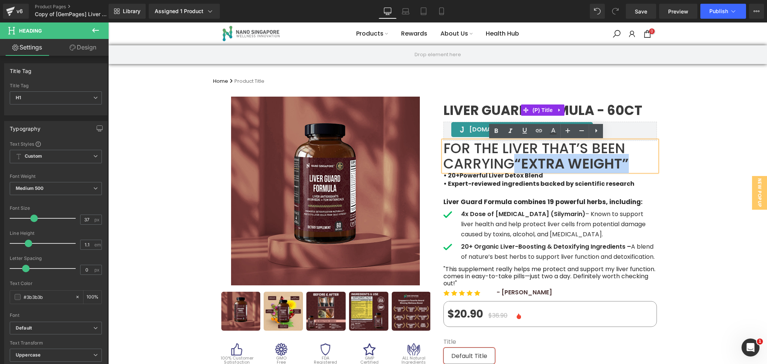
drag, startPoint x: 515, startPoint y: 162, endPoint x: 626, endPoint y: 164, distance: 110.8
click at [626, 164] on strong "“extra weight”" at bounding box center [571, 163] width 115 height 19
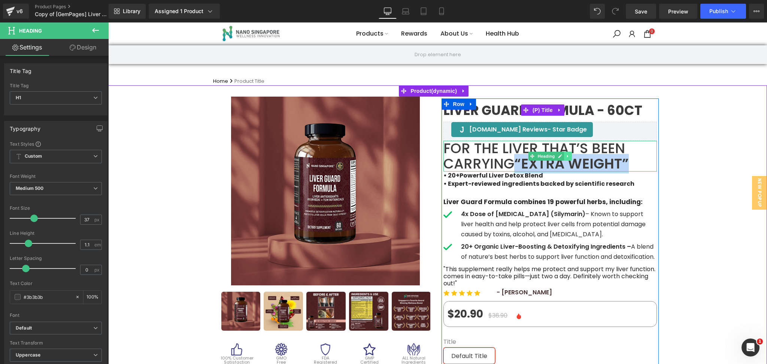
click at [566, 156] on icon at bounding box center [568, 156] width 4 height 4
click at [556, 168] on strong "“extra weight”" at bounding box center [571, 163] width 115 height 19
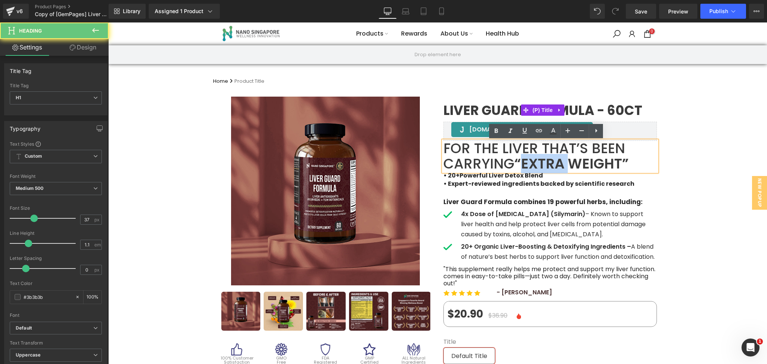
click at [556, 168] on strong "“extra weight”" at bounding box center [571, 163] width 115 height 19
click at [517, 165] on strong "“extra weight”" at bounding box center [571, 163] width 115 height 19
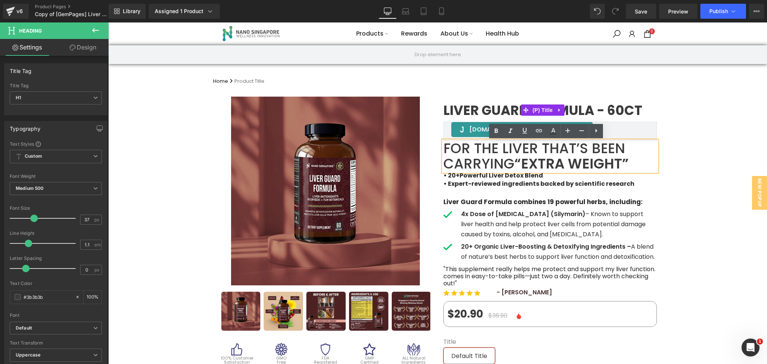
click at [515, 162] on strong "“extra weight”" at bounding box center [571, 163] width 115 height 19
drag, startPoint x: 515, startPoint y: 161, endPoint x: 631, endPoint y: 162, distance: 116.1
click at [631, 162] on h1 "For the liver that’s been carrying “extra weight”" at bounding box center [549, 156] width 213 height 30
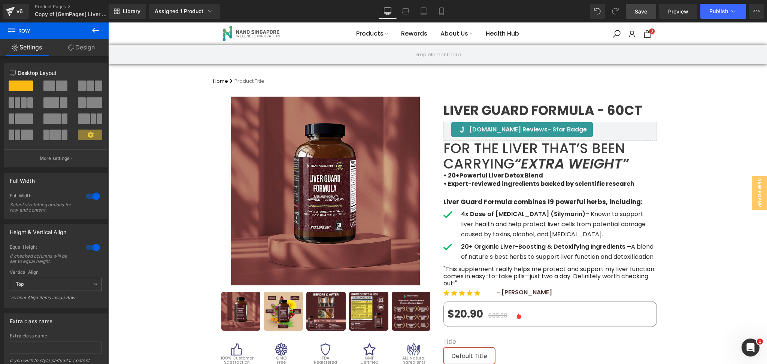
drag, startPoint x: 631, startPoint y: 7, endPoint x: 433, endPoint y: 251, distance: 313.7
click at [631, 7] on link "Save" at bounding box center [641, 11] width 30 height 15
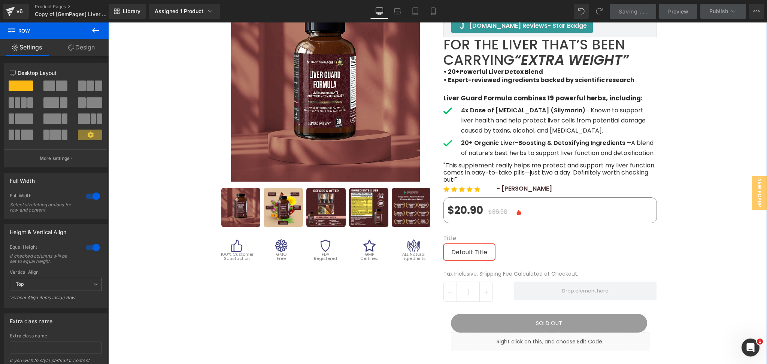
scroll to position [100, 0]
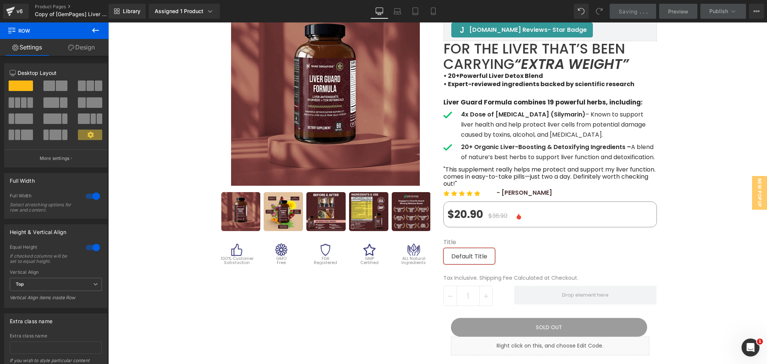
click at [100, 33] on button at bounding box center [95, 30] width 26 height 16
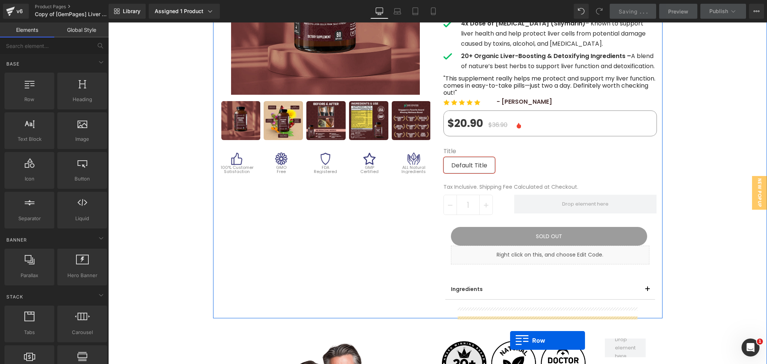
scroll to position [229, 0]
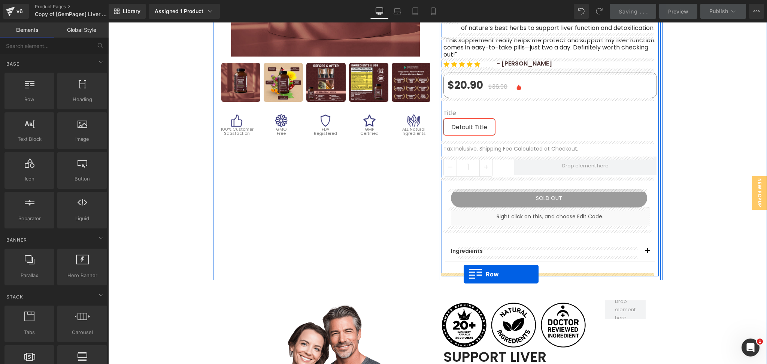
drag, startPoint x: 139, startPoint y: 115, endPoint x: 463, endPoint y: 274, distance: 361.6
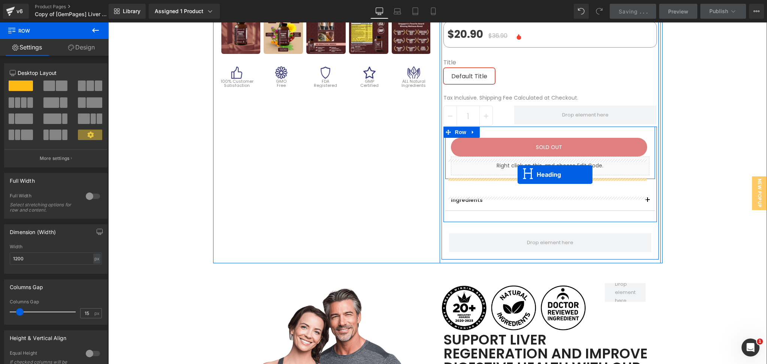
scroll to position [279, 0]
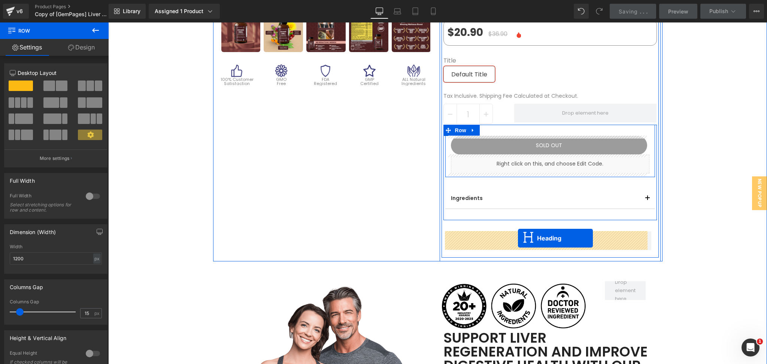
drag, startPoint x: 527, startPoint y: 147, endPoint x: 518, endPoint y: 238, distance: 92.2
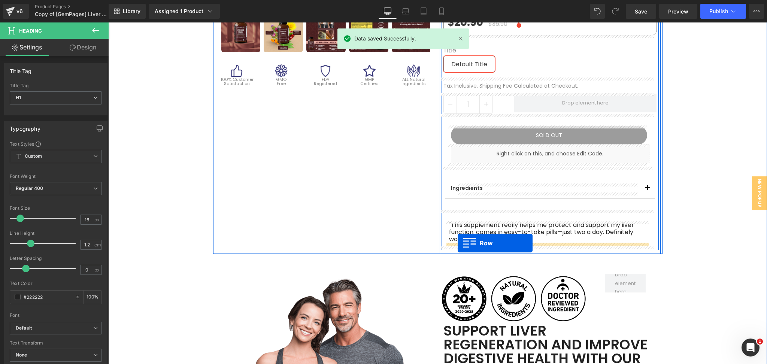
drag, startPoint x: 444, startPoint y: 140, endPoint x: 457, endPoint y: 243, distance: 103.5
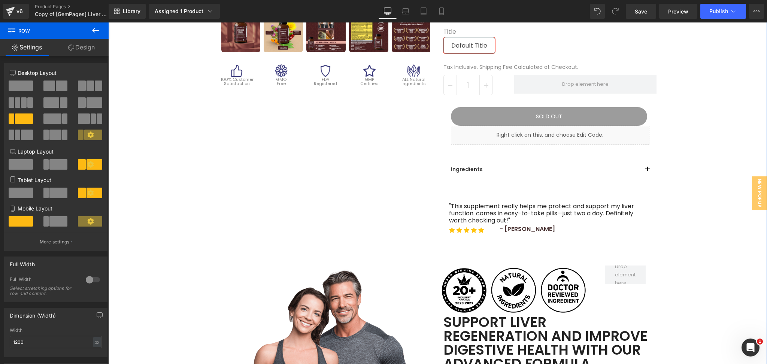
click at [733, 204] on div "Sale Off (P) Image" at bounding box center [437, 134] width 658 height 654
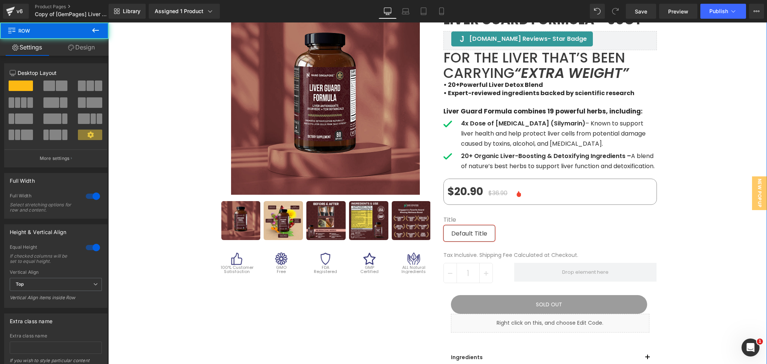
scroll to position [79, 0]
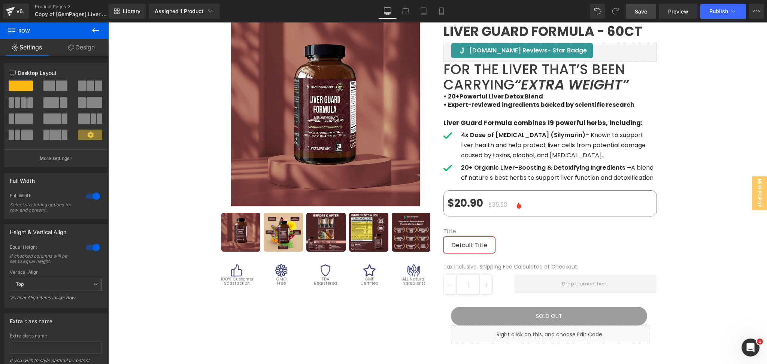
click at [647, 12] on span "Save" at bounding box center [640, 11] width 12 height 8
click at [668, 13] on link "Preview" at bounding box center [678, 11] width 38 height 15
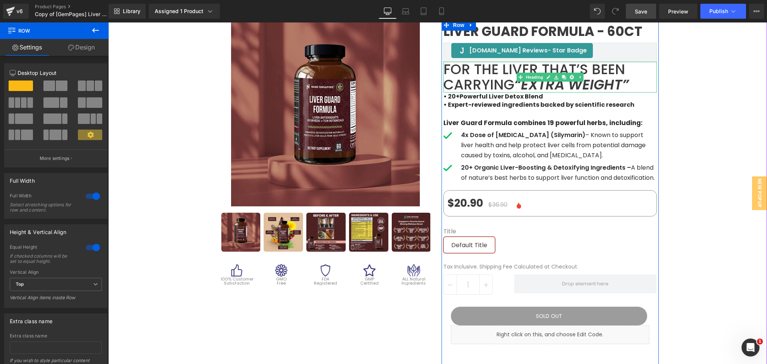
click at [485, 69] on h1 "For the liver that’s been carrying “extra weight”" at bounding box center [549, 77] width 213 height 30
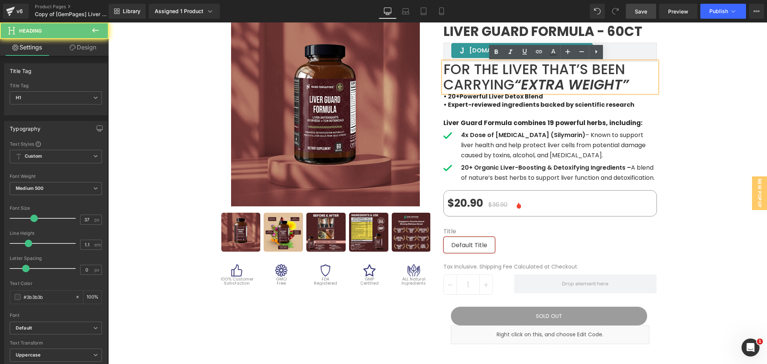
click at [485, 69] on h1 "For the liver that’s been carrying “extra weight”" at bounding box center [549, 77] width 213 height 30
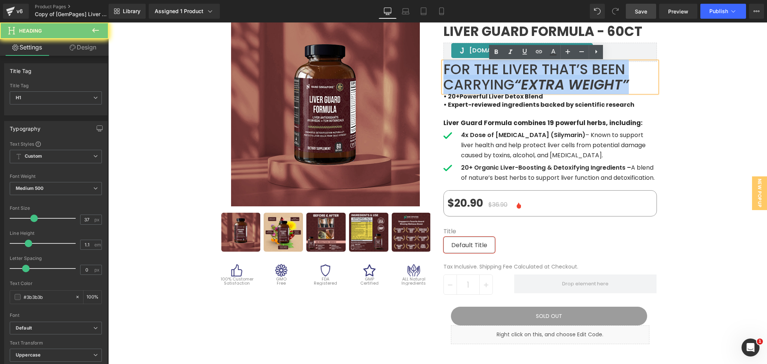
click at [485, 69] on h1 "For the liver that’s been carrying “extra weight”" at bounding box center [549, 77] width 213 height 30
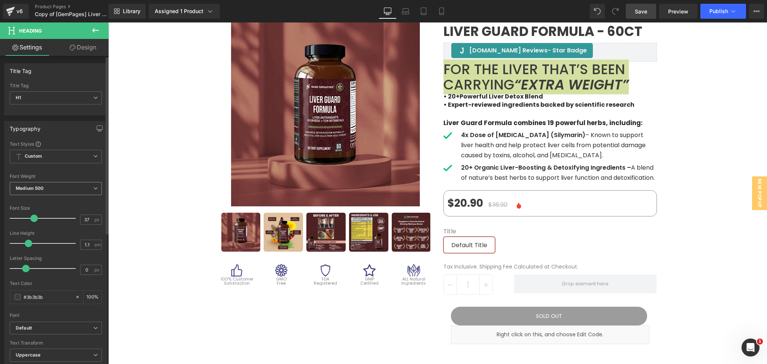
click at [70, 185] on span "Medium 500" at bounding box center [56, 188] width 92 height 13
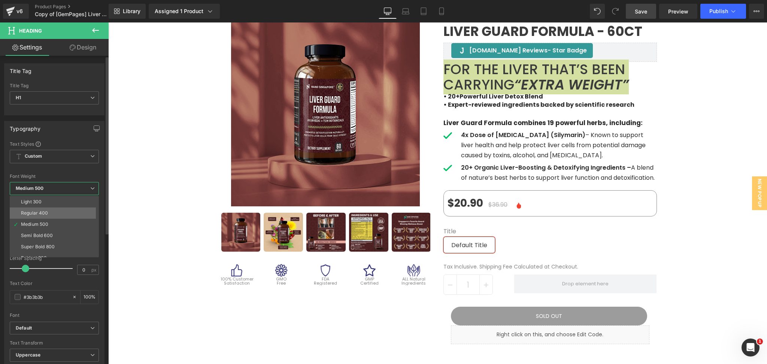
scroll to position [50, 0]
click at [48, 207] on div "Semi Bold 600" at bounding box center [37, 207] width 32 height 5
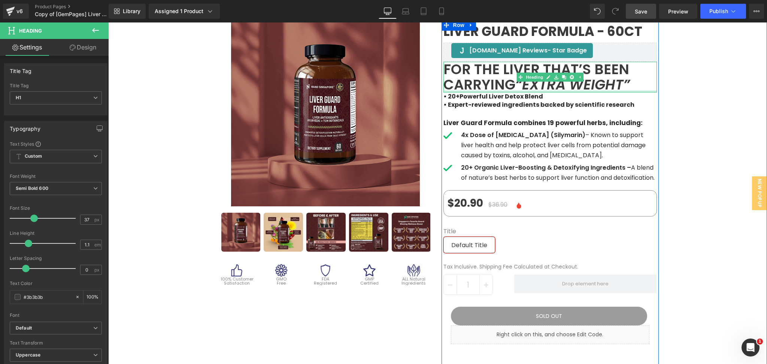
click at [542, 91] on div at bounding box center [549, 92] width 213 height 2
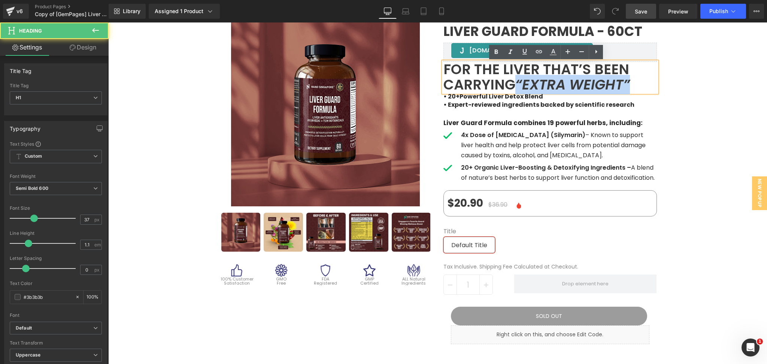
drag, startPoint x: 515, startPoint y: 84, endPoint x: 630, endPoint y: 80, distance: 114.6
click at [630, 80] on h1 "For the liver that’s been carrying “extra weight”" at bounding box center [549, 77] width 213 height 30
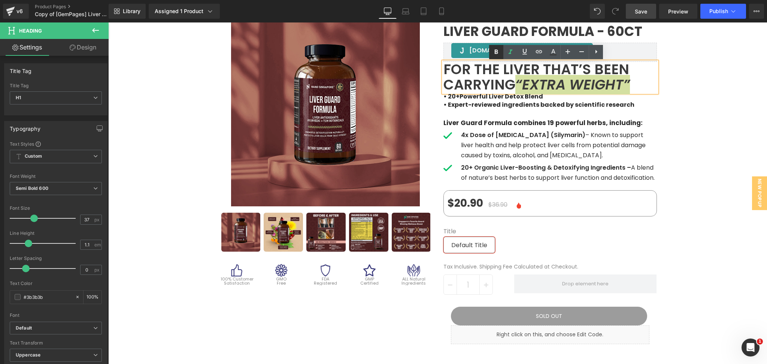
click at [496, 52] on icon at bounding box center [495, 51] width 3 height 4
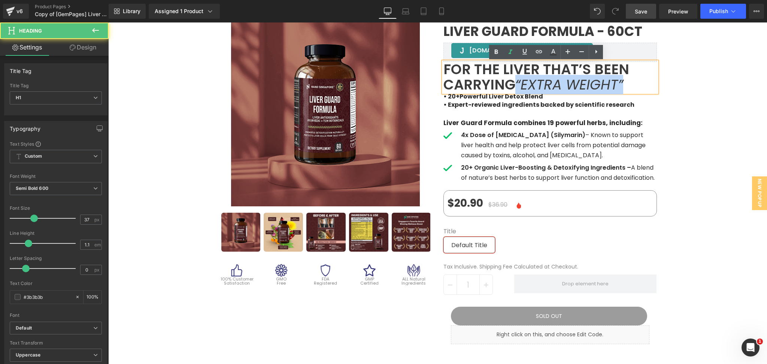
drag, startPoint x: 514, startPoint y: 83, endPoint x: 625, endPoint y: 80, distance: 110.5
click at [625, 80] on h1 "For the liver that’s been carrying “extra weight”" at bounding box center [549, 77] width 213 height 30
drag, startPoint x: 511, startPoint y: 82, endPoint x: 439, endPoint y: 67, distance: 73.9
click at [443, 67] on div "For the liver that’s been carrying “extra weight”" at bounding box center [549, 77] width 213 height 30
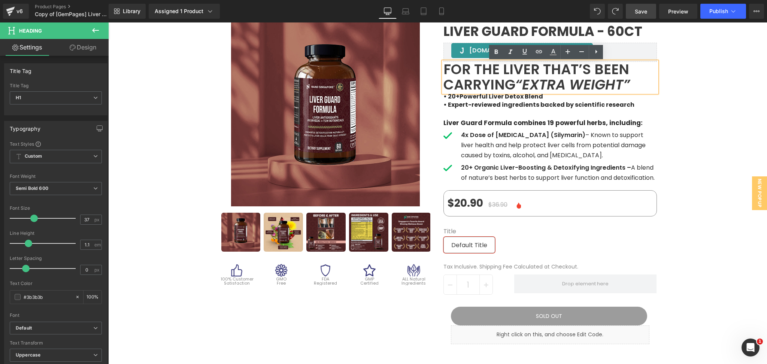
click at [539, 80] on icon "“extra weight”" at bounding box center [572, 84] width 115 height 19
drag, startPoint x: 510, startPoint y: 83, endPoint x: 438, endPoint y: 74, distance: 72.4
click at [443, 74] on div "For the liver that’s been carrying “extra weight”" at bounding box center [549, 77] width 213 height 30
click at [505, 83] on h1 "For the liver that’s been carrying “extra weight”" at bounding box center [549, 77] width 213 height 30
drag, startPoint x: 514, startPoint y: 84, endPoint x: 440, endPoint y: 71, distance: 74.8
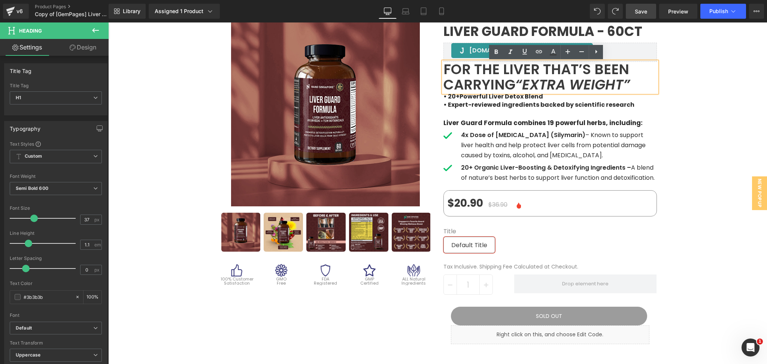
click at [443, 71] on h1 "For the liver that’s been carrying “extra weight”" at bounding box center [549, 77] width 213 height 30
click at [496, 56] on icon at bounding box center [495, 52] width 9 height 9
click at [669, 203] on div "Sale Off (P) Image" at bounding box center [437, 333] width 658 height 654
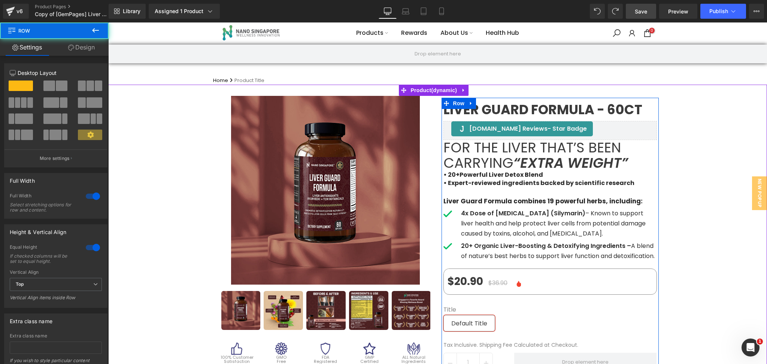
scroll to position [0, 0]
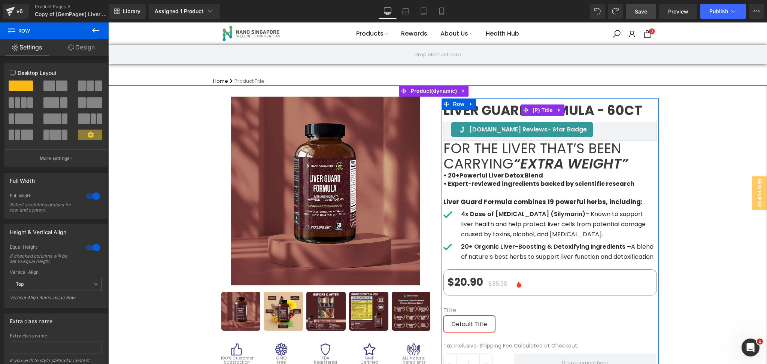
click at [486, 110] on span "Liver Guard Formula - 60ct" at bounding box center [542, 110] width 199 height 7
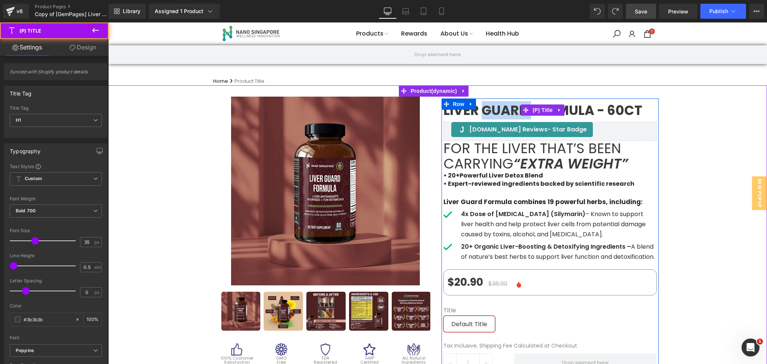
click at [486, 110] on span "Liver Guard Formula - 60ct" at bounding box center [542, 110] width 199 height 7
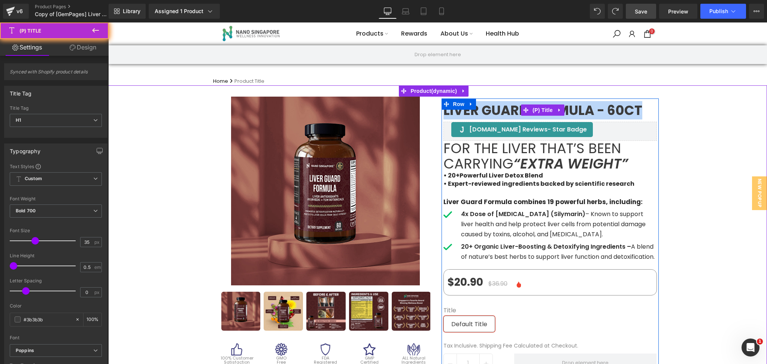
click at [486, 110] on span "Liver Guard Formula - 60ct" at bounding box center [542, 110] width 199 height 7
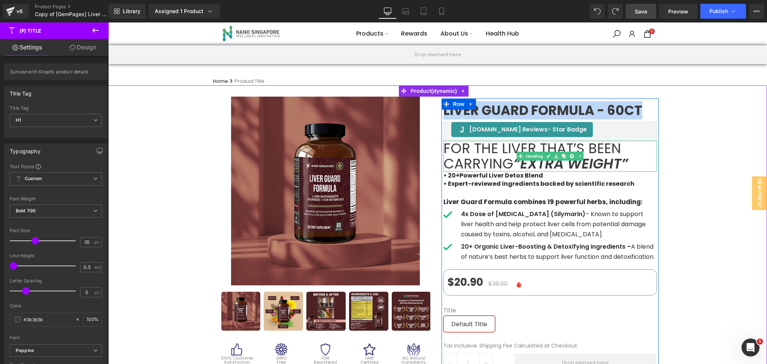
click at [493, 153] on span "For the liver that’s been carrying" at bounding box center [531, 156] width 177 height 35
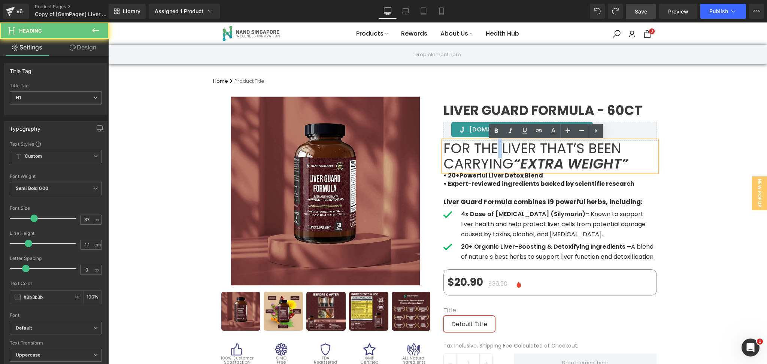
click at [493, 153] on span "For the liver that’s been carrying" at bounding box center [531, 156] width 177 height 35
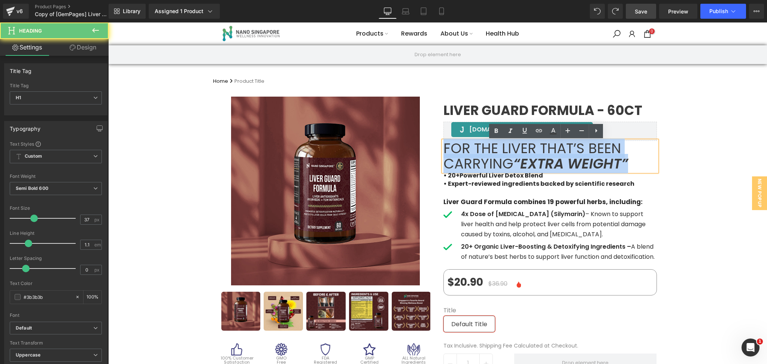
click at [493, 153] on span "For the liver that’s been carrying" at bounding box center [531, 156] width 177 height 35
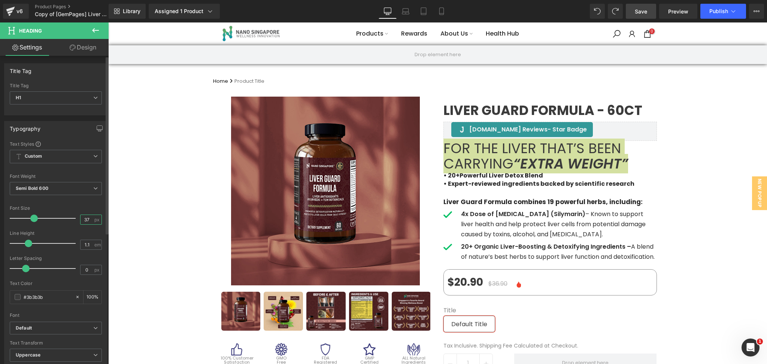
click at [82, 219] on input "37" at bounding box center [86, 219] width 13 height 9
type input "35"
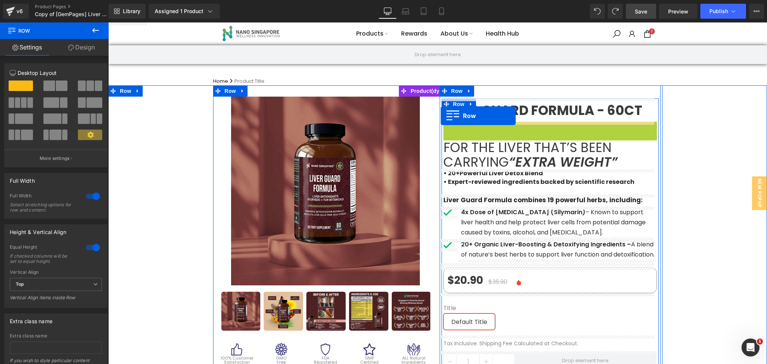
drag, startPoint x: 445, startPoint y: 126, endPoint x: 441, endPoint y: 116, distance: 11.6
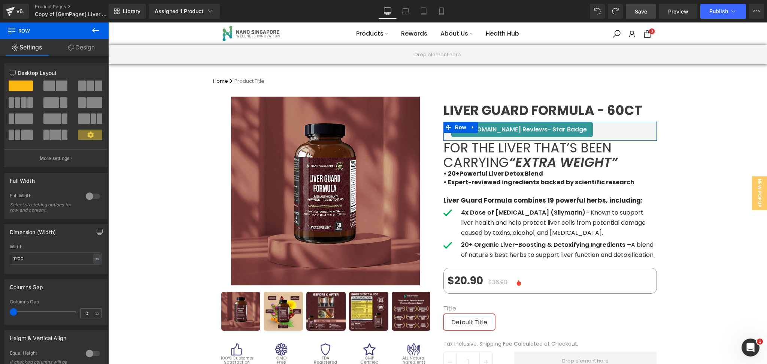
click at [641, 4] on link "Save" at bounding box center [641, 11] width 30 height 15
click at [669, 16] on link "Preview" at bounding box center [678, 11] width 38 height 15
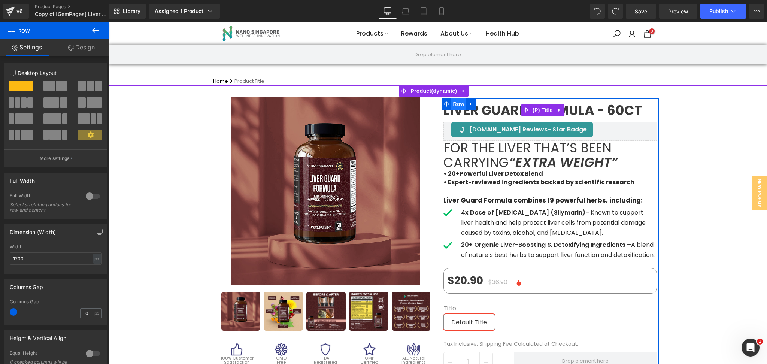
drag, startPoint x: 489, startPoint y: 123, endPoint x: 454, endPoint y: 108, distance: 37.8
click at [488, 109] on div "Liver Guard Formula - 60ct (P) Title [DOMAIN_NAME] Reviews - Star Badge [DOMAIN…" at bounding box center [549, 306] width 217 height 416
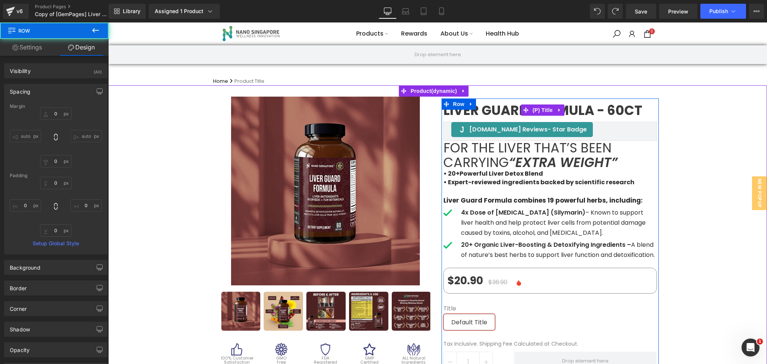
click at [511, 107] on span "Liver Guard Formula - 60ct" at bounding box center [542, 110] width 199 height 7
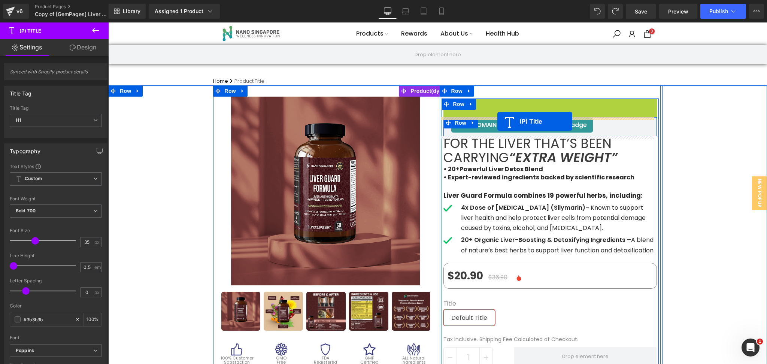
drag, startPoint x: 519, startPoint y: 110, endPoint x: 497, endPoint y: 121, distance: 24.6
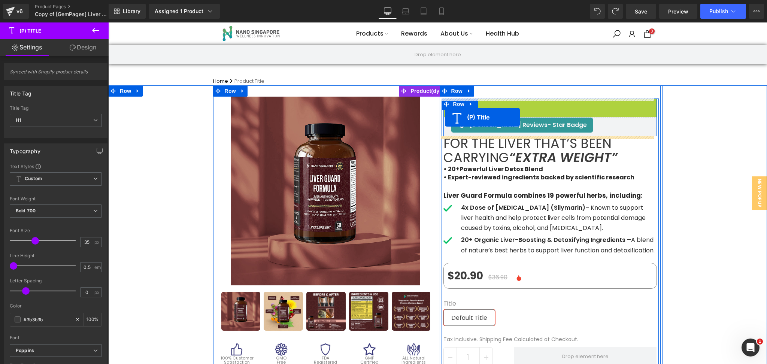
drag, startPoint x: 519, startPoint y: 110, endPoint x: 445, endPoint y: 117, distance: 74.4
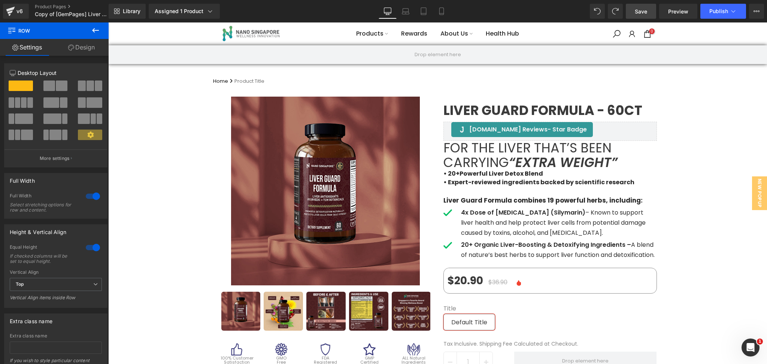
click at [650, 10] on link "Save" at bounding box center [641, 11] width 30 height 15
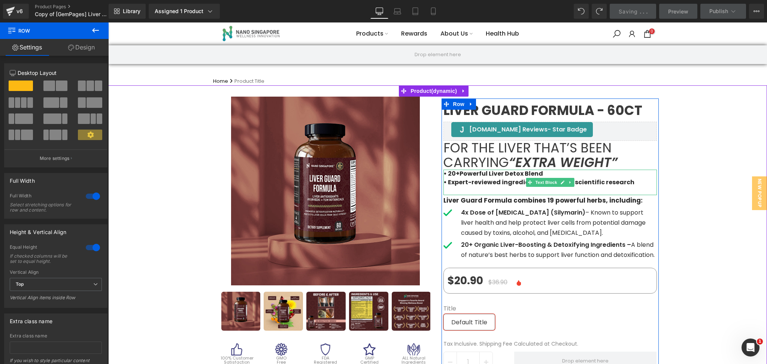
click at [490, 179] on p "• Expert-reviewed ingredients backed by scientific research" at bounding box center [549, 182] width 213 height 8
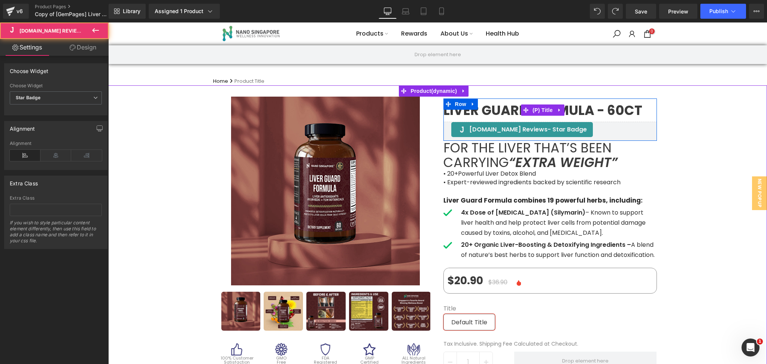
drag, startPoint x: 587, startPoint y: 124, endPoint x: 584, endPoint y: 120, distance: 4.8
click at [584, 113] on div "Liver Guard Formula - 60ct (P) Title [DOMAIN_NAME] Reviews - Star Badge [DOMAIN…" at bounding box center [549, 119] width 213 height 43
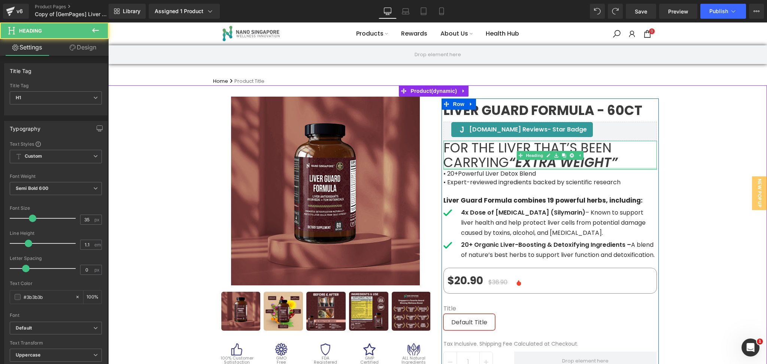
click at [474, 168] on div at bounding box center [549, 169] width 213 height 2
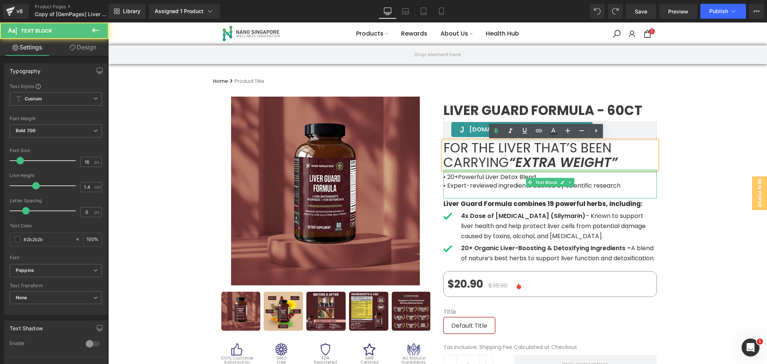
drag, startPoint x: 480, startPoint y: 171, endPoint x: 721, endPoint y: 220, distance: 245.8
click at [478, 174] on div "• 20+Powerful Liver Detox Blend • Expert-reviewed ingredients backed by scienti…" at bounding box center [549, 184] width 213 height 28
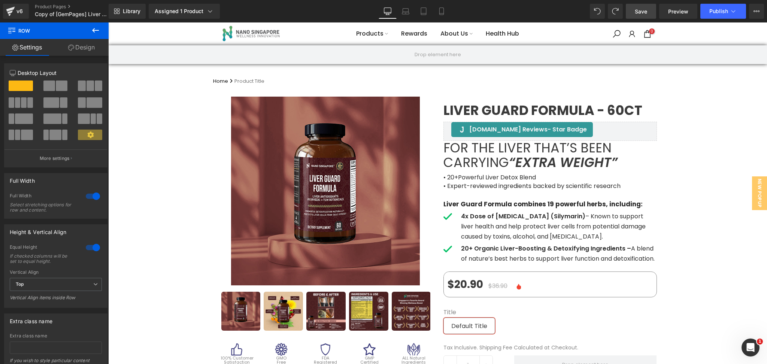
click at [639, 7] on span "Save" at bounding box center [640, 11] width 12 height 8
click at [672, 15] on span "Preview" at bounding box center [678, 11] width 20 height 8
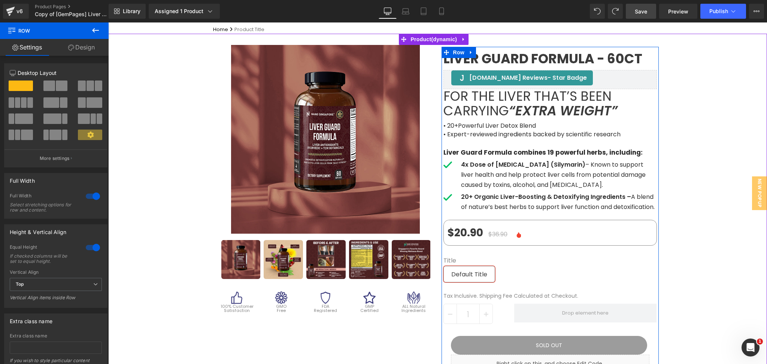
scroll to position [100, 0]
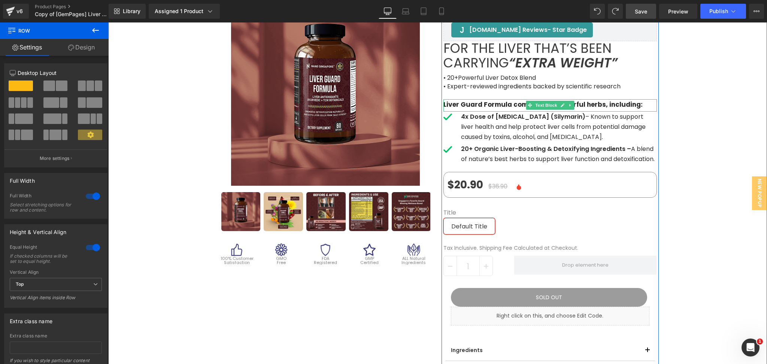
click at [478, 107] on p "Liver Guard Formula combines 19 powerful herbs, including:" at bounding box center [549, 104] width 213 height 11
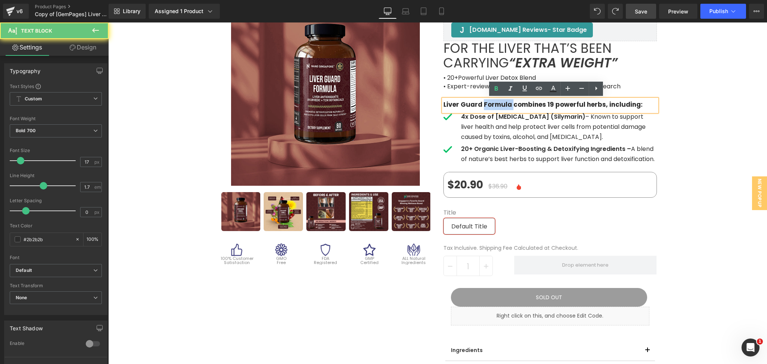
click at [478, 107] on p "Liver Guard Formula combines 19 powerful herbs, including:" at bounding box center [549, 104] width 213 height 11
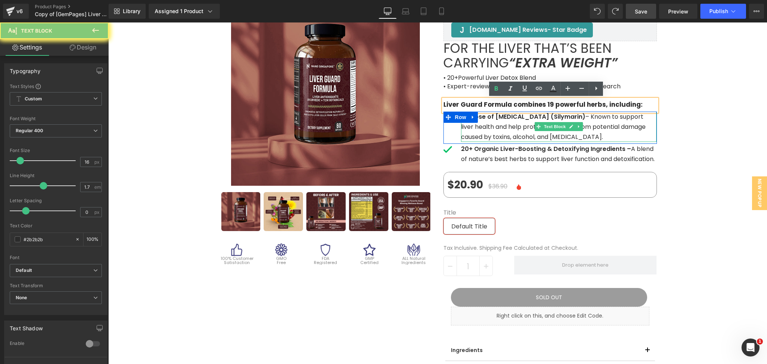
click at [493, 128] on p "4x Dose of [MEDICAL_DATA] (Silymarin) – Known to support liver health and help …" at bounding box center [559, 127] width 196 height 31
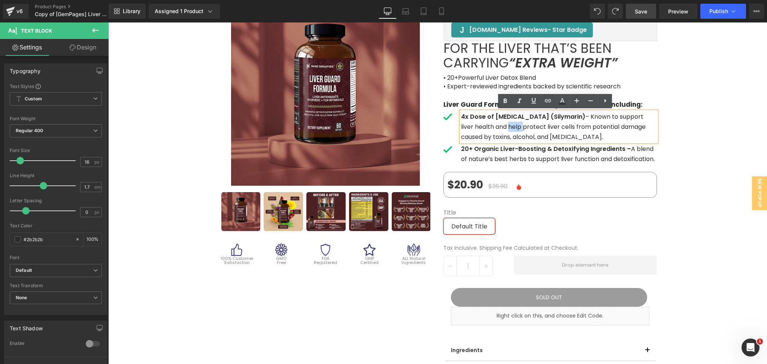
click at [493, 128] on p "4x Dose of [MEDICAL_DATA] (Silymarin) – Known to support liver health and help …" at bounding box center [559, 127] width 196 height 31
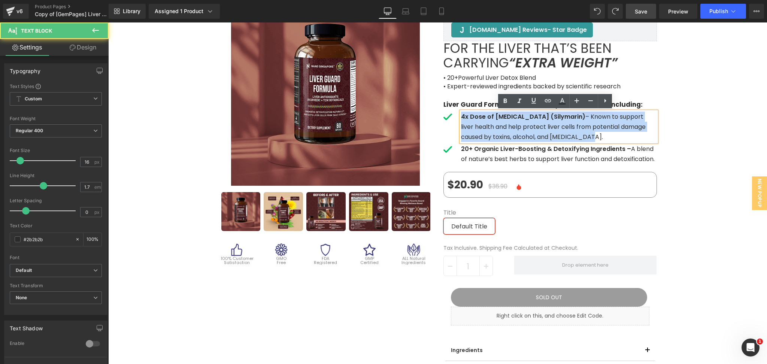
click at [493, 128] on p "4x Dose of [MEDICAL_DATA] (Silymarin) – Known to support liver health and help …" at bounding box center [559, 127] width 196 height 31
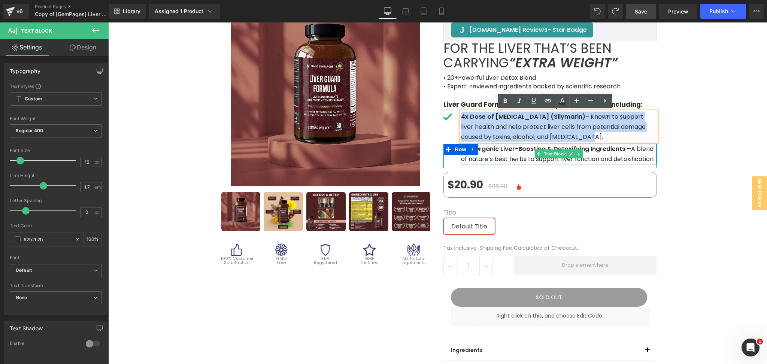
click at [495, 147] on strong "20+ Organic Liver-Boosting & Detoxifying Ingredients –" at bounding box center [546, 148] width 170 height 9
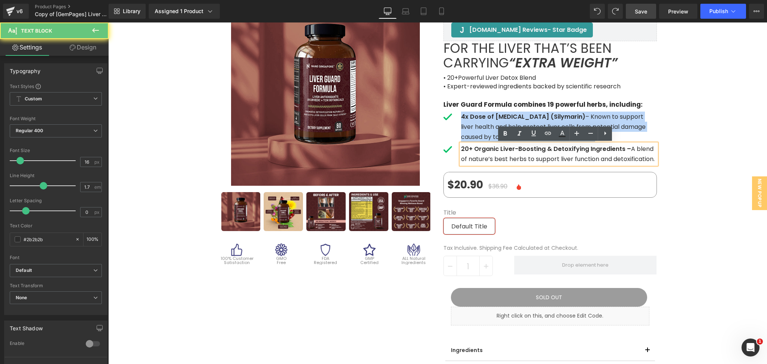
click at [495, 147] on strong "20+ Organic Liver-Boosting & Detoxifying Ingredients –" at bounding box center [546, 148] width 170 height 9
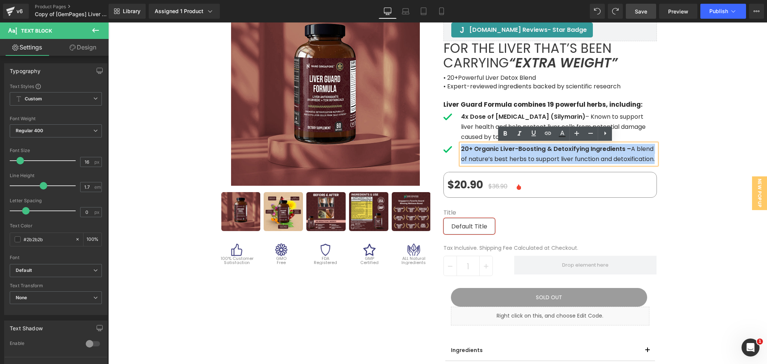
click at [495, 147] on strong "20+ Organic Liver-Boosting & Detoxifying Ingredients –" at bounding box center [546, 148] width 170 height 9
click at [461, 151] on strong "20+ Organic Liver-Boosting & Detoxifying Ingredients –" at bounding box center [546, 148] width 170 height 9
click at [474, 148] on strong "20+ Organic Liver-Boosting & Detoxifying Ingredients –" at bounding box center [546, 148] width 170 height 9
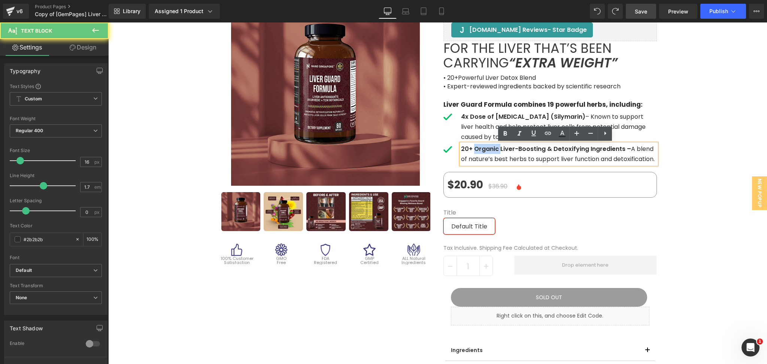
click at [474, 148] on strong "20+ Organic Liver-Boosting & Detoxifying Ingredients –" at bounding box center [546, 148] width 170 height 9
click at [687, 157] on div "Sale Off (P) Image" at bounding box center [437, 314] width 658 height 656
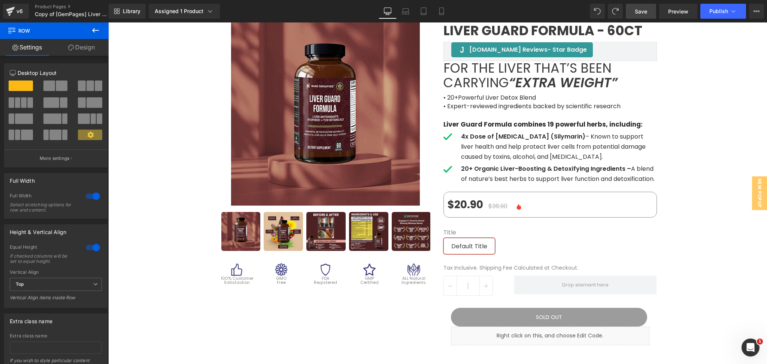
scroll to position [50, 0]
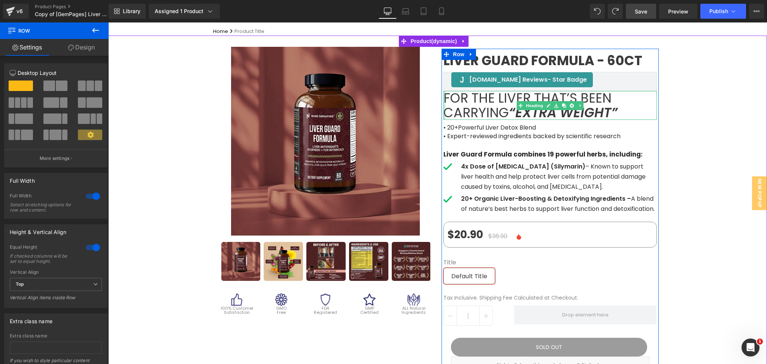
click at [443, 110] on span "For the liver that’s been carrying" at bounding box center [527, 105] width 168 height 33
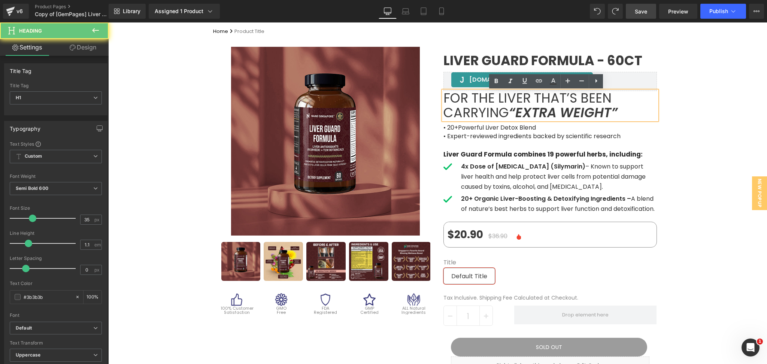
click at [455, 106] on span "For the liver that’s been carrying" at bounding box center [527, 105] width 168 height 33
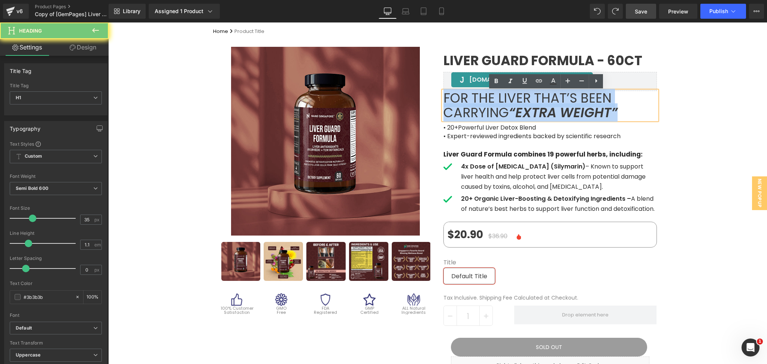
click at [455, 106] on span "For the liver that’s been carrying" at bounding box center [527, 105] width 168 height 33
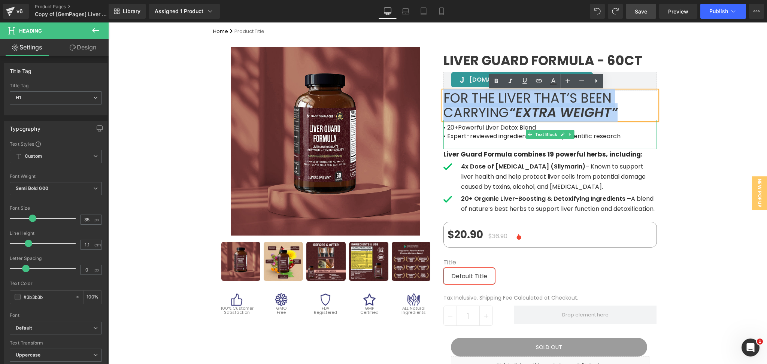
click at [463, 130] on span "• 20+Powerful Liver Detox Blend" at bounding box center [489, 127] width 92 height 9
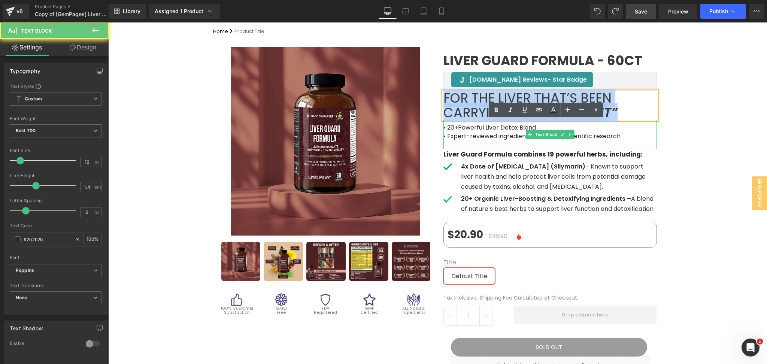
click at [463, 130] on span "• 20+Powerful Liver Detox Blend" at bounding box center [489, 127] width 92 height 9
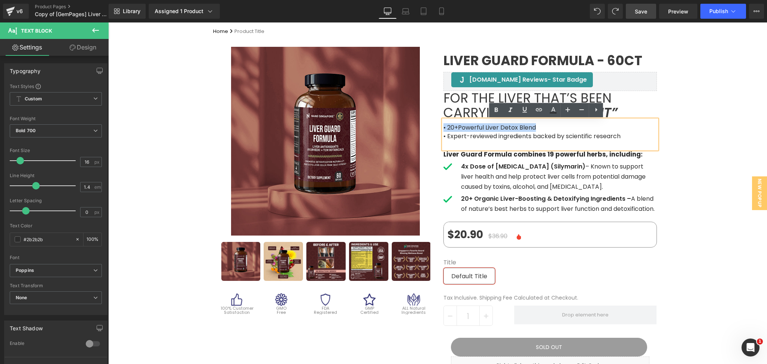
click at [463, 130] on span "• 20+Powerful Liver Detox Blend" at bounding box center [489, 127] width 92 height 9
click at [462, 104] on span "For the liver that’s been carrying" at bounding box center [527, 105] width 168 height 33
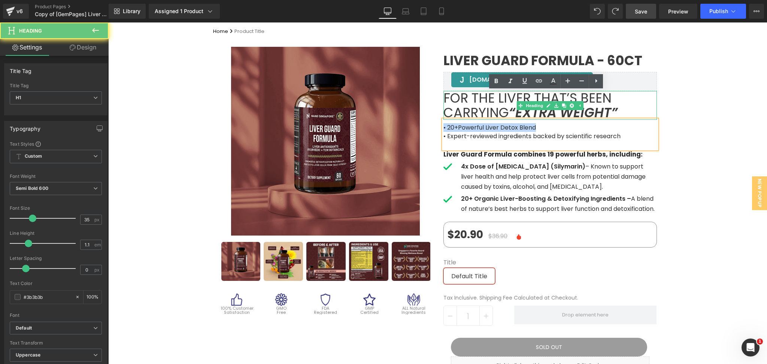
click at [462, 104] on span "For the liver that’s been carrying" at bounding box center [527, 105] width 168 height 33
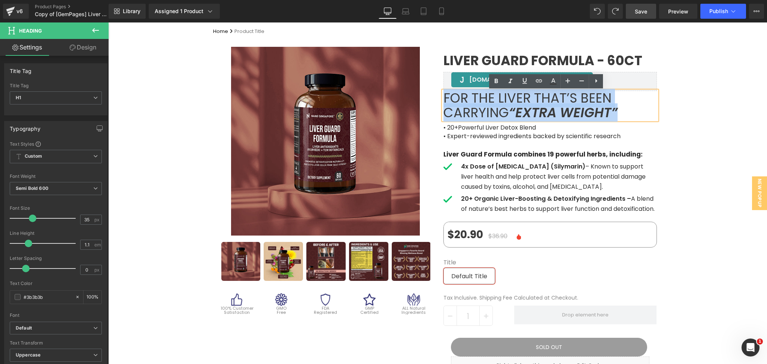
click at [462, 104] on span "For the liver that’s been carrying" at bounding box center [527, 105] width 168 height 33
click at [505, 138] on span "• Expert-reviewed ingredients backed by scientific research" at bounding box center [531, 136] width 177 height 9
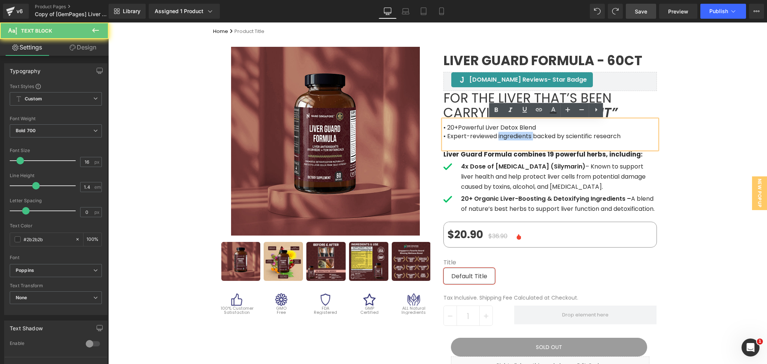
click at [505, 138] on span "• Expert-reviewed ingredients backed by scientific research" at bounding box center [531, 136] width 177 height 9
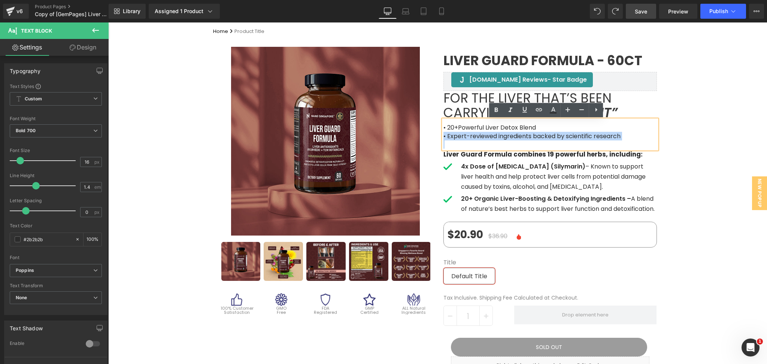
click at [505, 138] on span "• Expert-reviewed ingredients backed by scientific research" at bounding box center [531, 136] width 177 height 9
click at [482, 104] on span "For the liver that’s been carrying" at bounding box center [527, 105] width 168 height 33
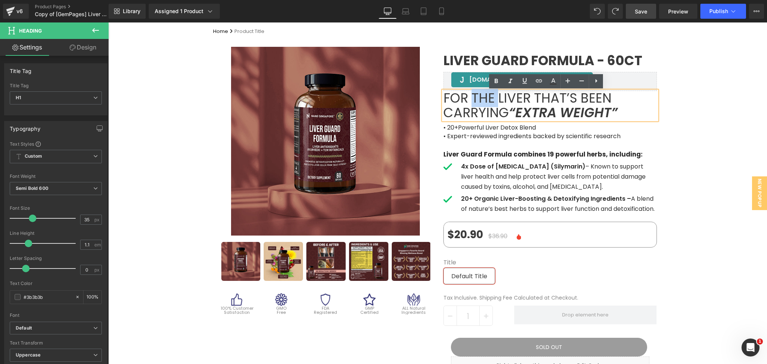
click at [482, 104] on span "For the liver that’s been carrying" at bounding box center [527, 105] width 168 height 33
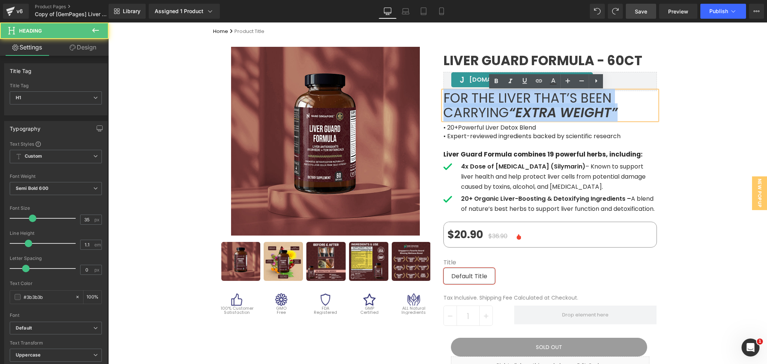
click at [482, 104] on span "For the liver that’s been carrying" at bounding box center [527, 105] width 168 height 33
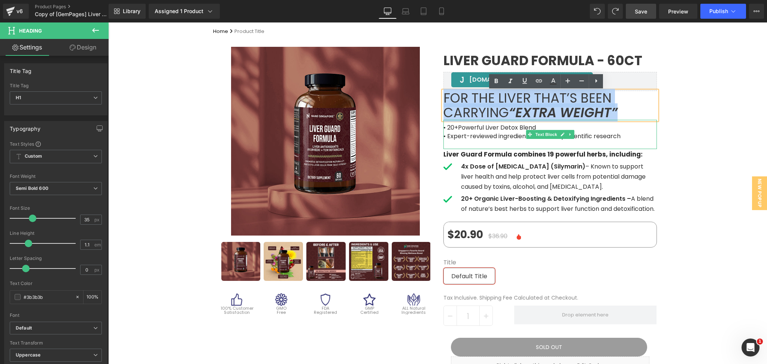
click at [612, 135] on span "• Expert-reviewed ingredients backed by scientific research" at bounding box center [531, 136] width 177 height 9
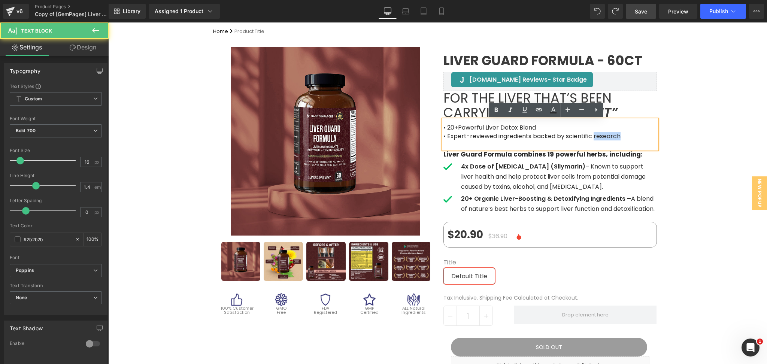
click at [612, 135] on span "• Expert-reviewed ingredients backed by scientific research" at bounding box center [531, 136] width 177 height 9
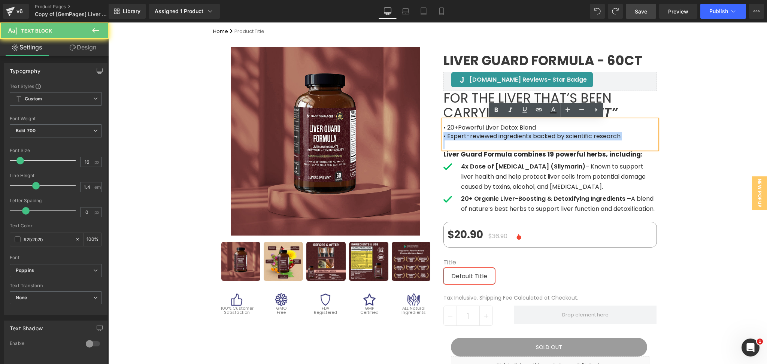
click at [612, 135] on span "• Expert-reviewed ingredients backed by scientific research" at bounding box center [531, 136] width 177 height 9
click at [699, 149] on div "Sale Off (P) Image" at bounding box center [437, 364] width 658 height 656
